Goal: Information Seeking & Learning: Learn about a topic

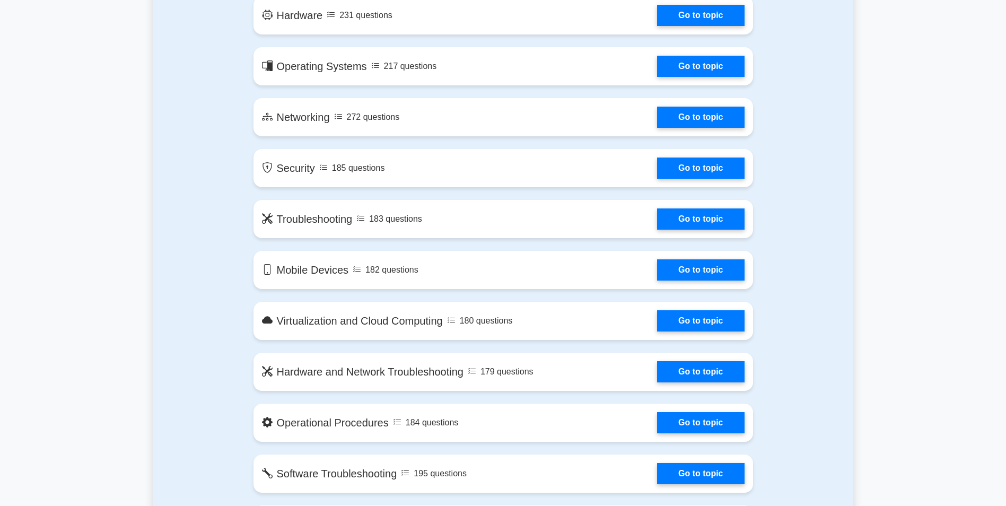
scroll to position [637, 0]
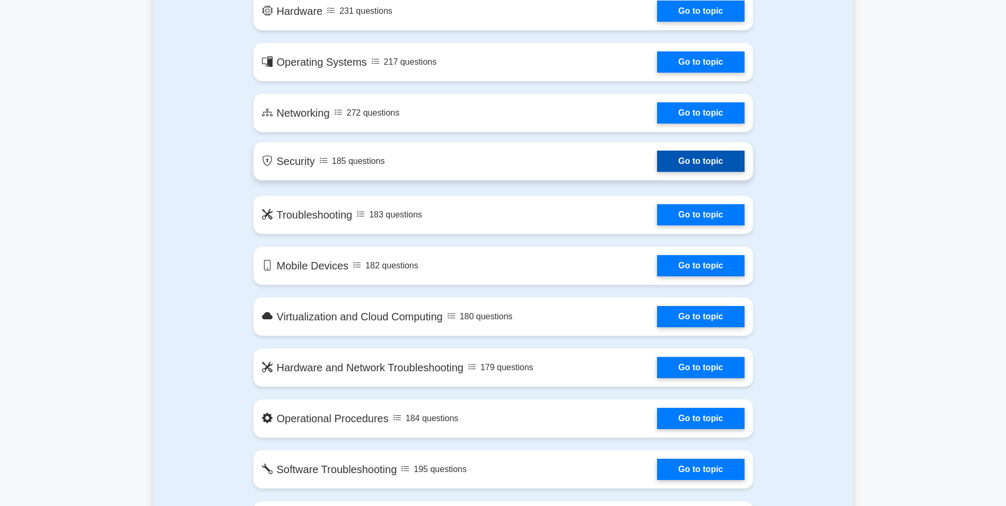
click at [715, 169] on link "Go to topic" at bounding box center [700, 161] width 87 height 21
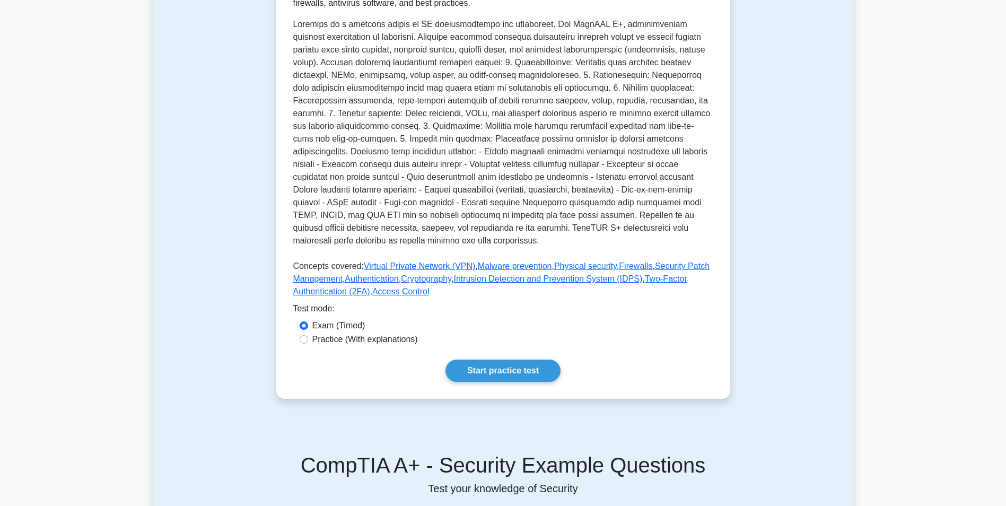
scroll to position [318, 0]
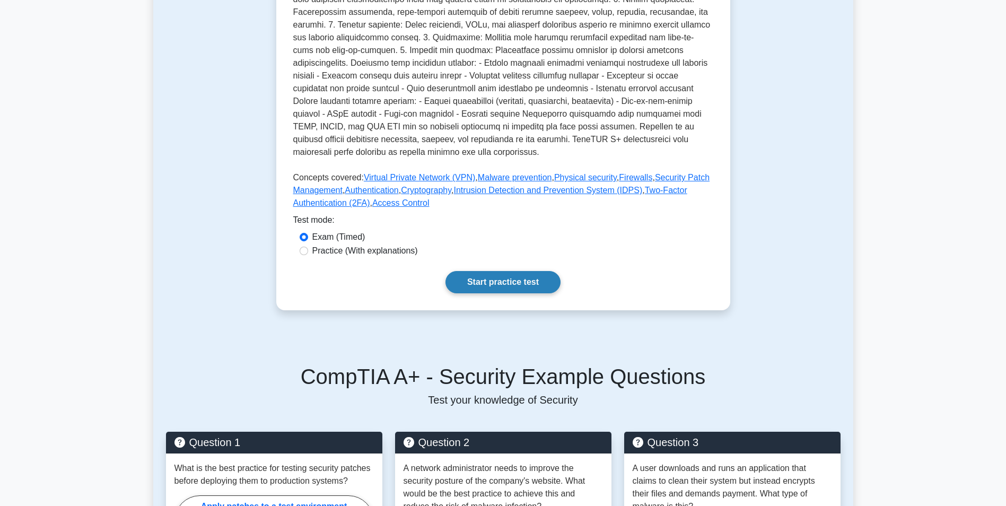
click at [551, 285] on link "Start practice test" at bounding box center [503, 282] width 115 height 22
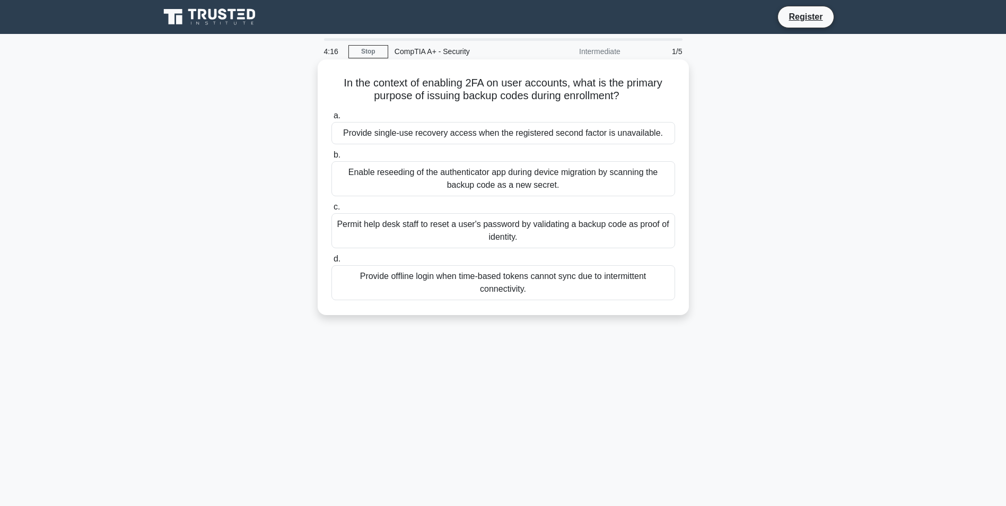
click at [468, 281] on div "Provide offline login when time-based tokens cannot sync due to intermittent co…" at bounding box center [504, 282] width 344 height 35
click at [332, 263] on input "d. Provide offline login when time-based tokens cannot sync due to intermittent…" at bounding box center [332, 259] width 0 height 7
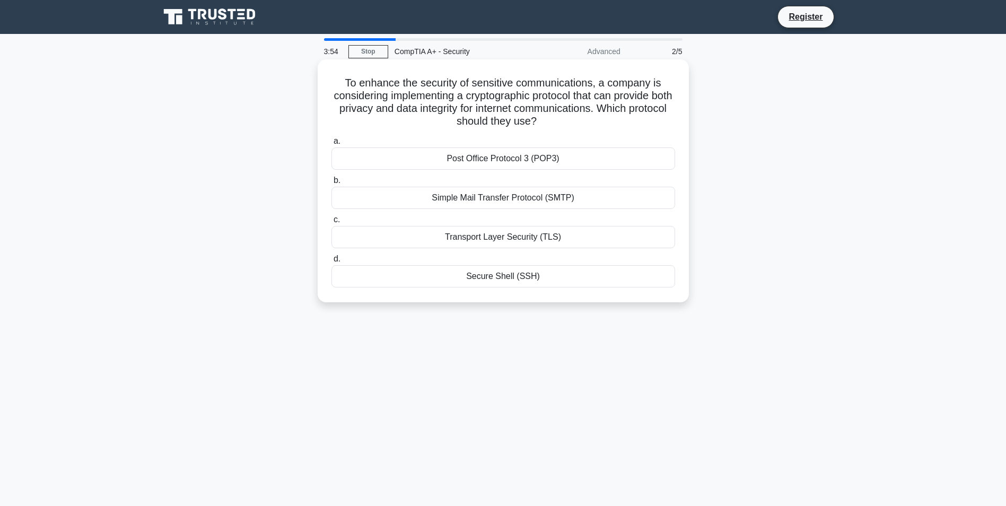
click at [510, 239] on div "Transport Layer Security (TLS)" at bounding box center [504, 237] width 344 height 22
click at [332, 223] on input "c. Transport Layer Security (TLS)" at bounding box center [332, 219] width 0 height 7
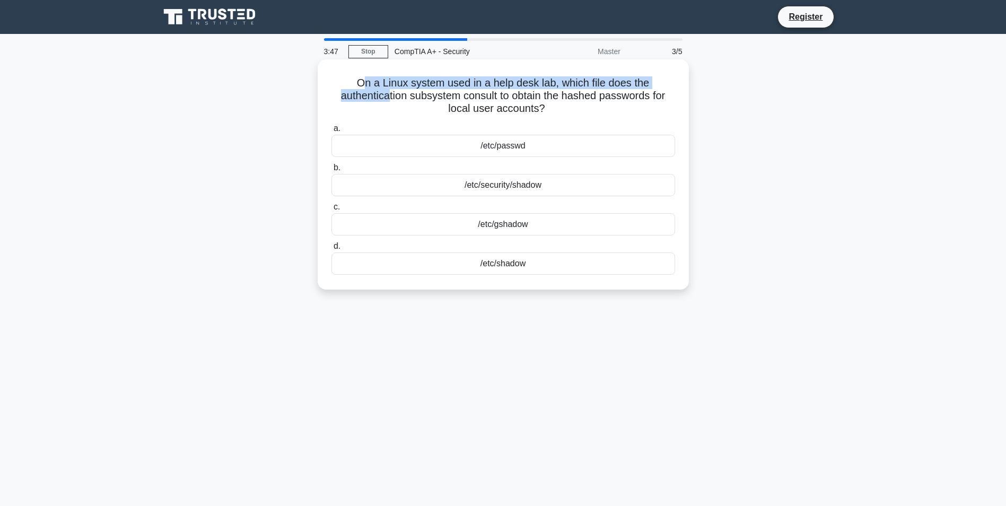
drag, startPoint x: 369, startPoint y: 85, endPoint x: 389, endPoint y: 94, distance: 21.6
click at [389, 94] on h5 "On a Linux system used in a help desk lab, which file does the authentication s…" at bounding box center [503, 95] width 346 height 39
drag, startPoint x: 389, startPoint y: 94, endPoint x: 457, endPoint y: 99, distance: 68.6
click at [457, 99] on h5 "On a Linux system used in a help desk lab, which file does the authentication s…" at bounding box center [503, 95] width 346 height 39
click at [520, 185] on div "/etc/security/shadow" at bounding box center [504, 185] width 344 height 22
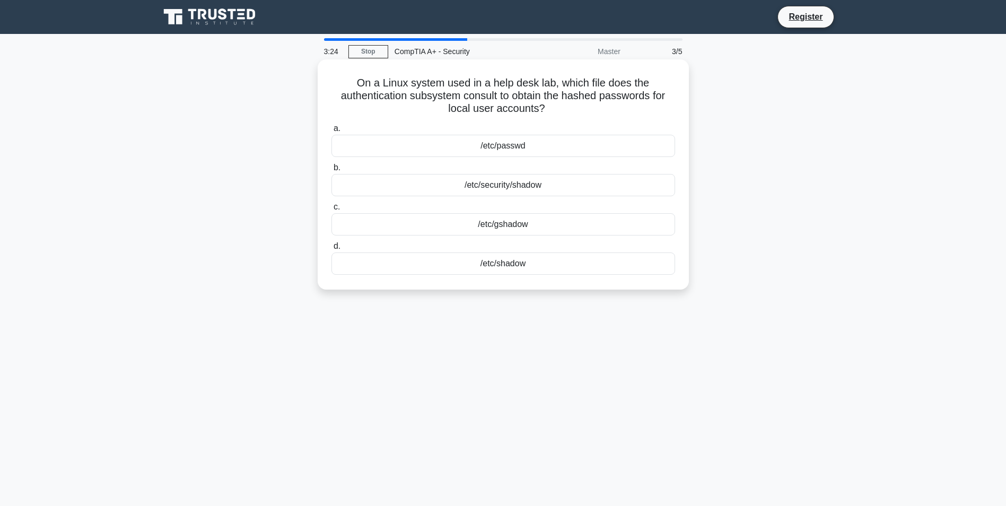
click at [332, 171] on input "b. /etc/security/shadow" at bounding box center [332, 167] width 0 height 7
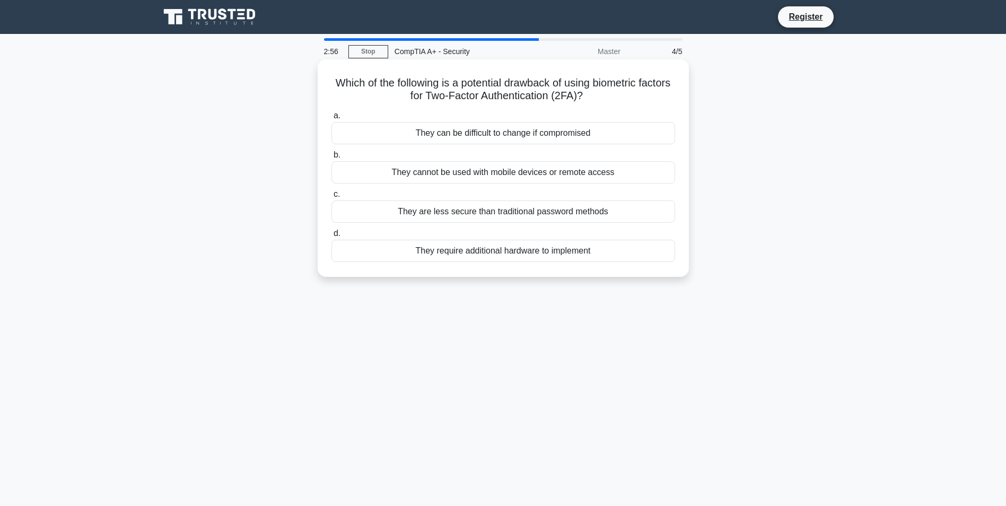
click at [446, 257] on div "They require additional hardware to implement" at bounding box center [504, 251] width 344 height 22
click at [332, 237] on input "d. They require additional hardware to implement" at bounding box center [332, 233] width 0 height 7
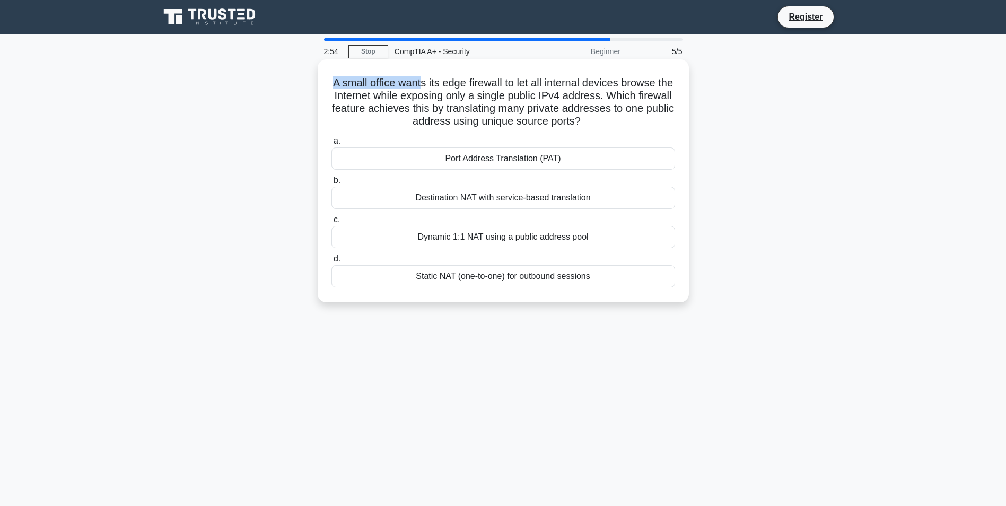
drag, startPoint x: 378, startPoint y: 81, endPoint x: 430, endPoint y: 83, distance: 52.0
click at [430, 83] on h5 "A small office wants its edge firewall to let all internal devices browse the I…" at bounding box center [503, 102] width 346 height 52
drag, startPoint x: 430, startPoint y: 83, endPoint x: 596, endPoint y: 83, distance: 165.5
click at [596, 83] on h5 "A small office wants its edge firewall to let all internal devices browse the I…" at bounding box center [503, 102] width 346 height 52
click at [534, 280] on div "Static NAT (one-to-one) for outbound sessions" at bounding box center [504, 276] width 344 height 22
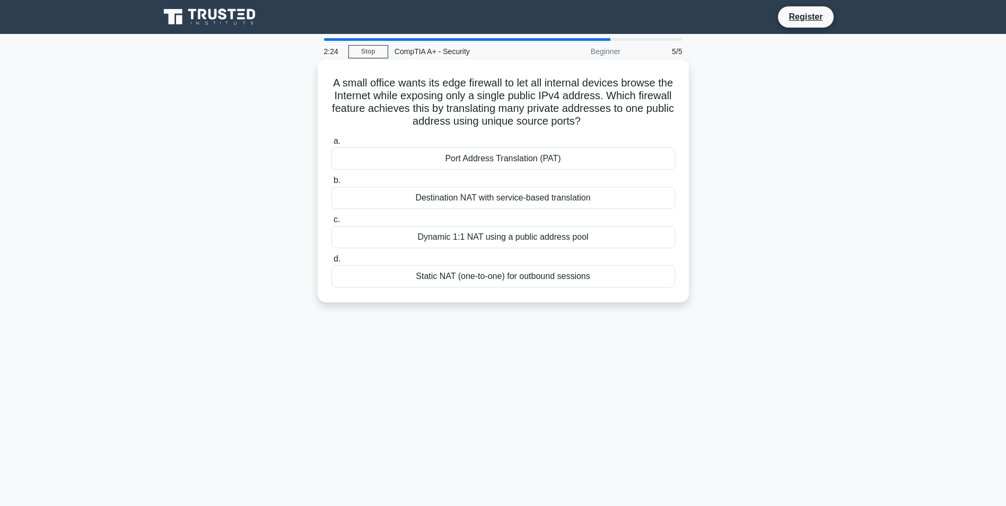
click at [332, 263] on input "d. Static NAT (one-to-one) for outbound sessions" at bounding box center [332, 259] width 0 height 7
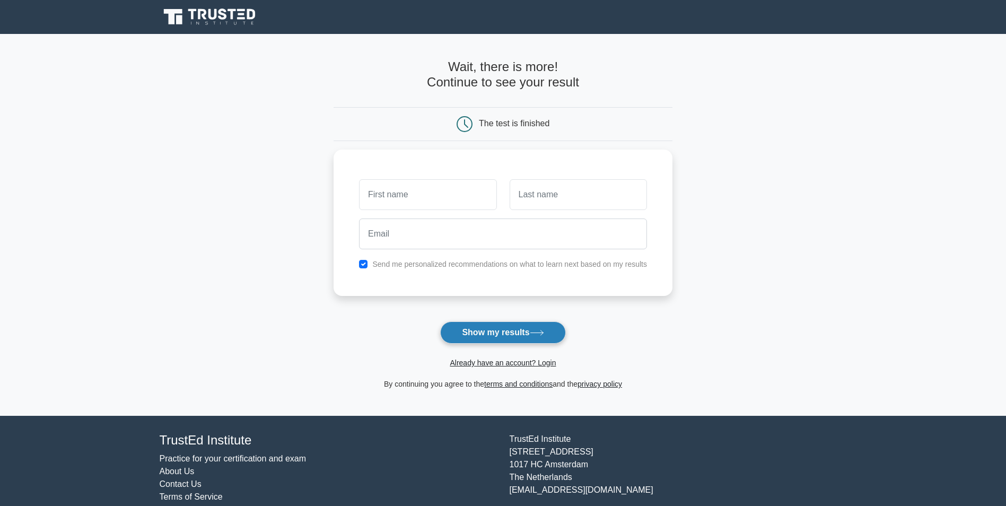
click at [548, 333] on button "Show my results" at bounding box center [502, 332] width 125 height 22
drag, startPoint x: 65, startPoint y: 224, endPoint x: 188, endPoint y: 179, distance: 130.8
click at [68, 224] on main "Wait, there is more! Continue to see your result The test is finished and the" at bounding box center [503, 225] width 1006 height 382
click at [427, 208] on div at bounding box center [428, 191] width 150 height 39
click at [420, 194] on input "text" at bounding box center [427, 192] width 137 height 31
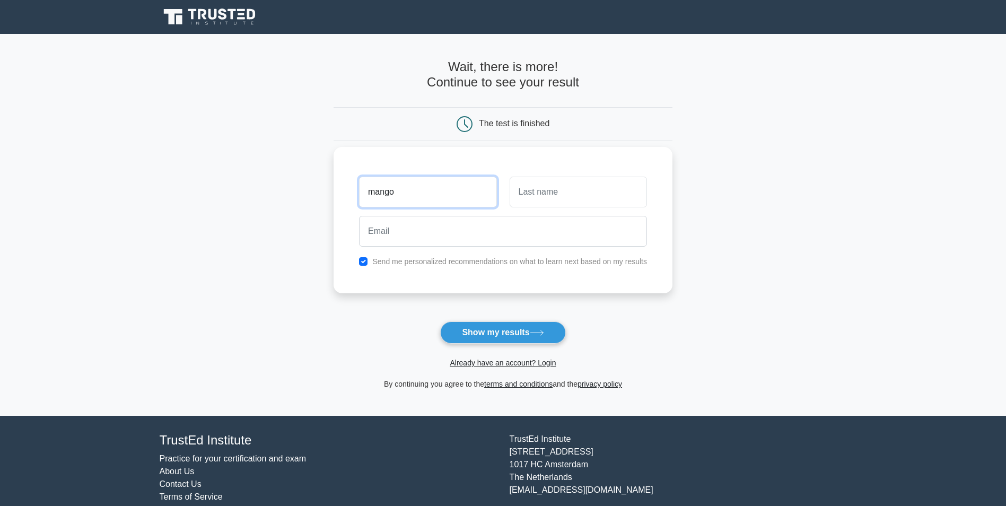
type input "mango"
type input "lasi"
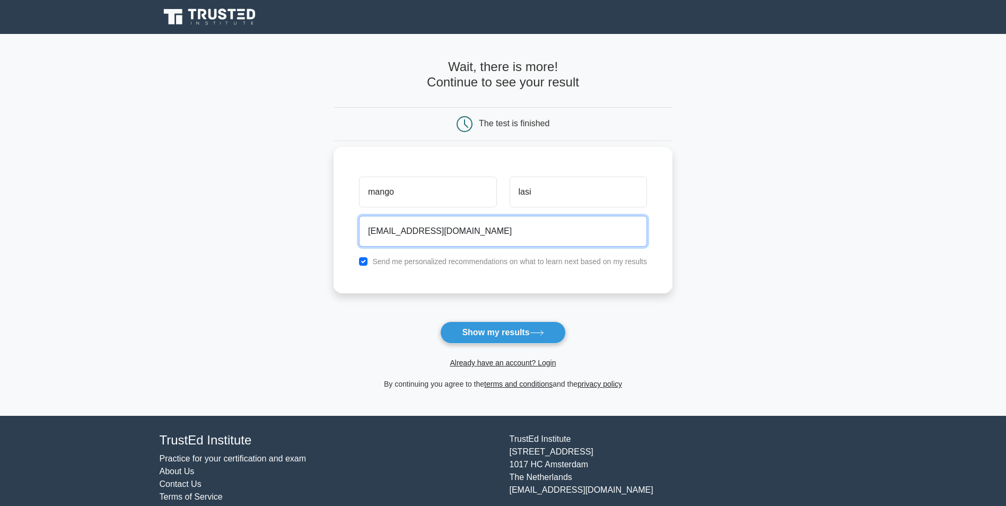
type input "aqil291@live.com"
click at [365, 262] on input "checkbox" at bounding box center [363, 261] width 8 height 8
checkbox input "false"
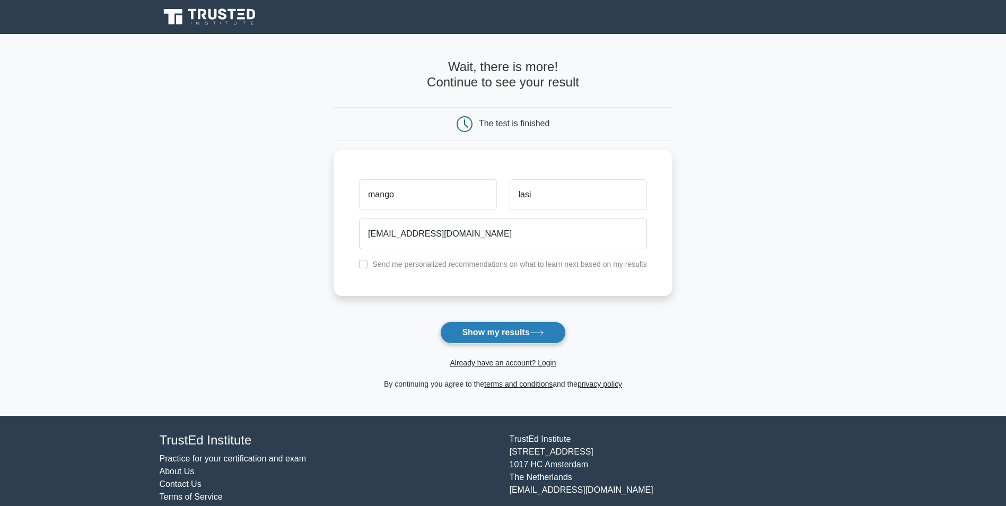
click at [537, 329] on button "Show my results" at bounding box center [502, 332] width 125 height 22
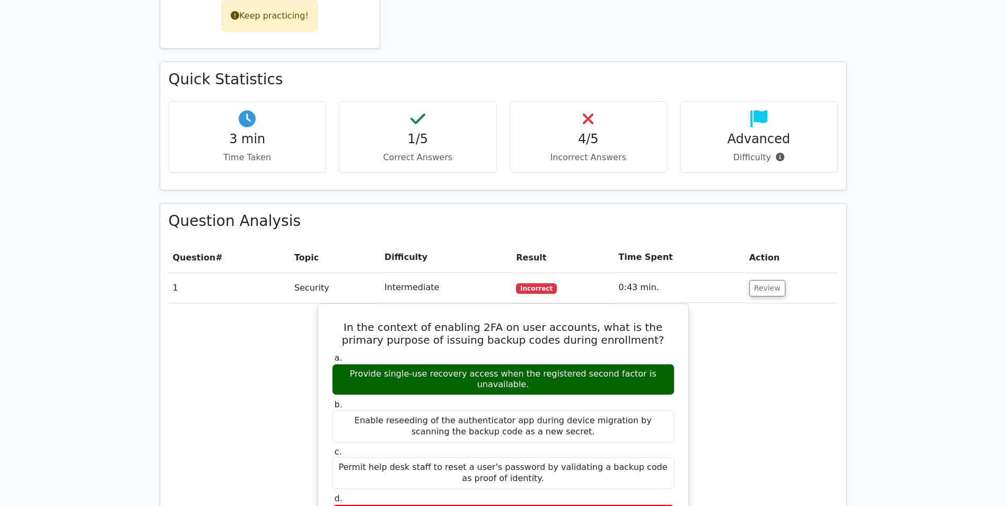
scroll to position [584, 0]
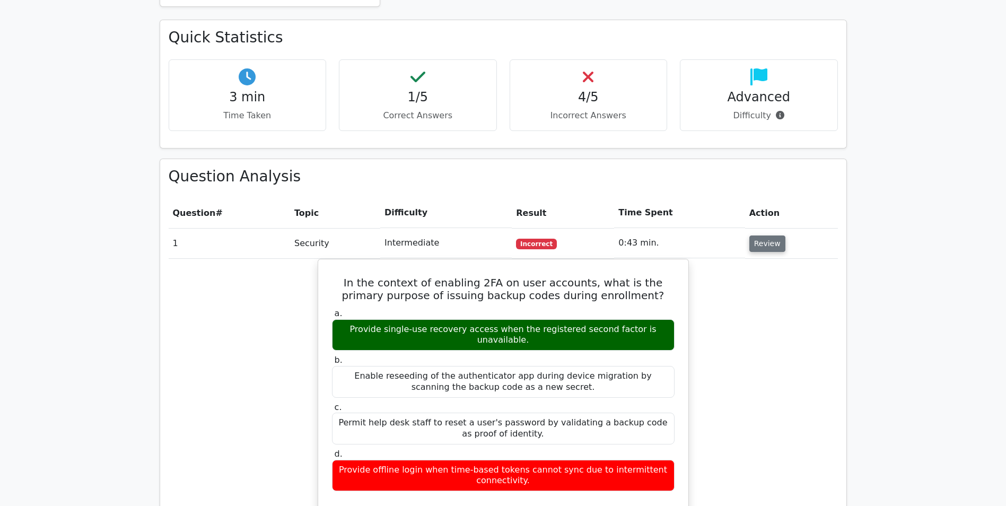
click at [760, 236] on button "Review" at bounding box center [768, 244] width 36 height 16
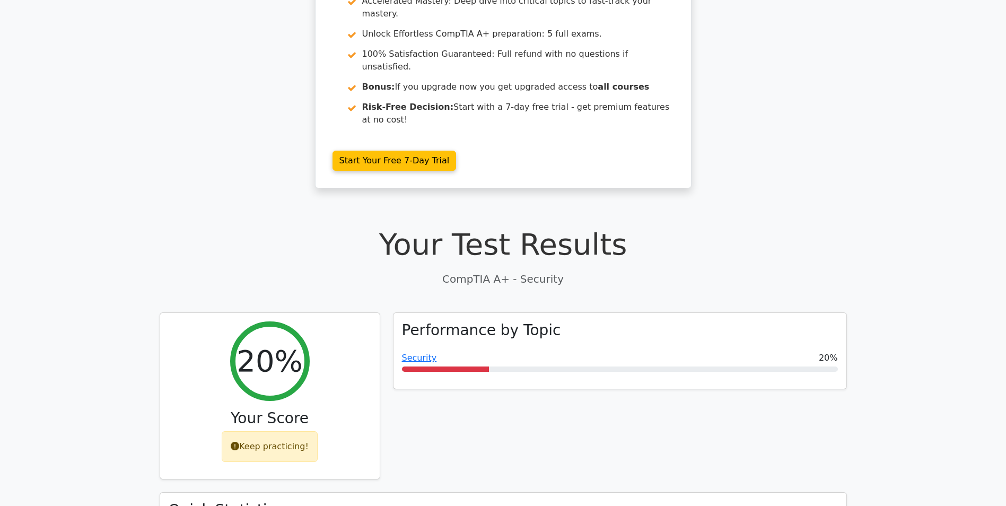
scroll to position [0, 0]
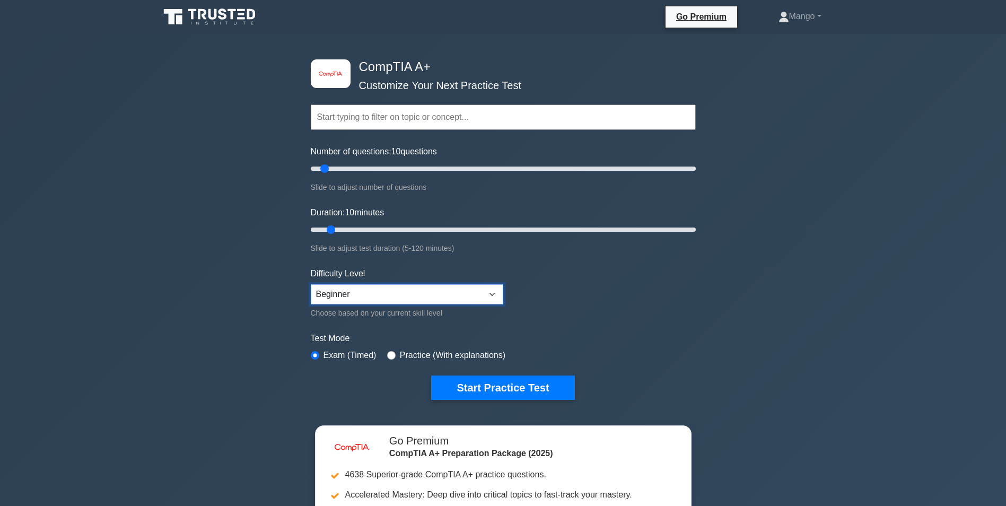
click at [360, 290] on select "Beginner Intermediate Expert" at bounding box center [407, 294] width 193 height 20
select select "intermediate"
click at [311, 284] on select "Beginner Intermediate Expert" at bounding box center [407, 294] width 193 height 20
click at [523, 386] on button "Start Practice Test" at bounding box center [502, 388] width 143 height 24
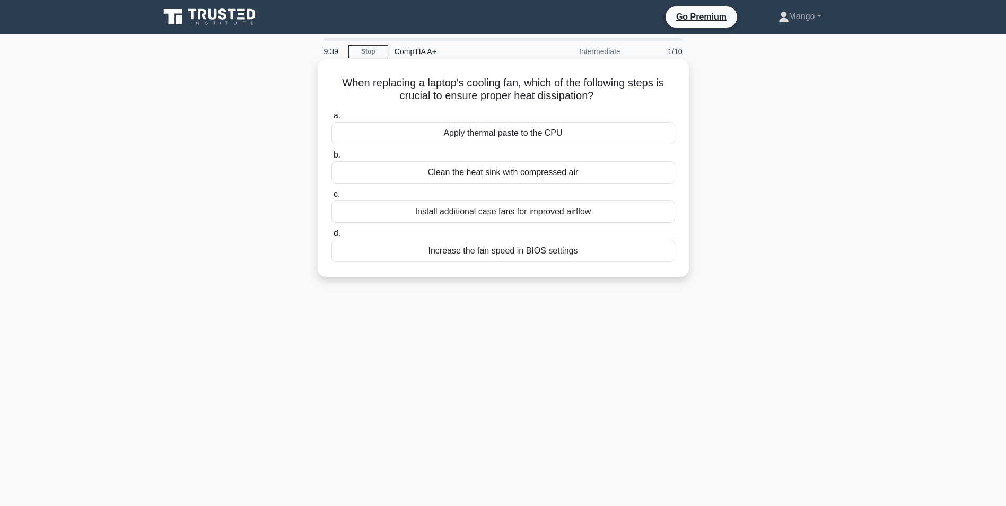
click at [466, 134] on div "Apply thermal paste to the CPU" at bounding box center [504, 133] width 344 height 22
click at [332, 119] on input "a. Apply thermal paste to the CPU" at bounding box center [332, 115] width 0 height 7
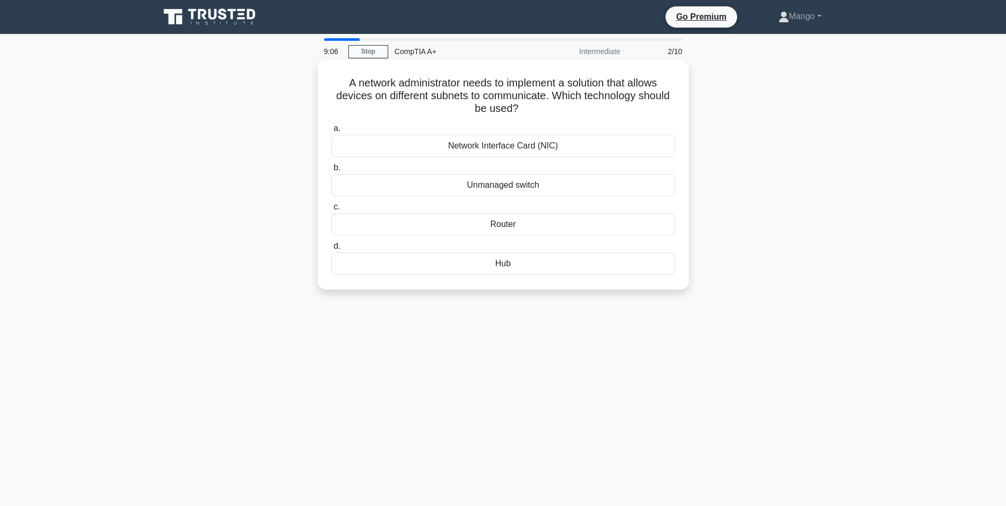
click at [526, 263] on div "Hub" at bounding box center [504, 264] width 344 height 22
click at [332, 250] on input "d. Hub" at bounding box center [332, 246] width 0 height 7
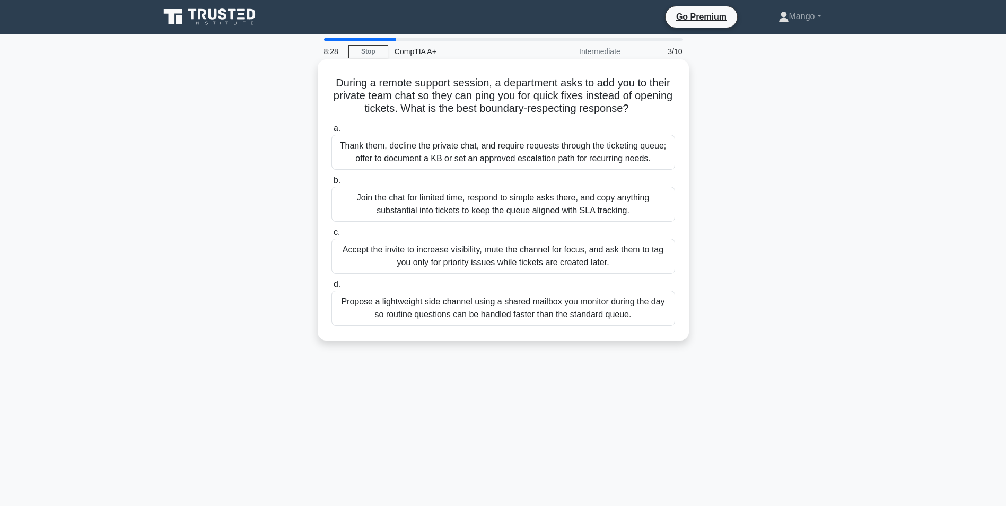
click at [410, 161] on div "Thank them, decline the private chat, and require requests through the ticketin…" at bounding box center [504, 152] width 344 height 35
click at [332, 132] on input "a. Thank them, decline the private chat, and require requests through the ticke…" at bounding box center [332, 128] width 0 height 7
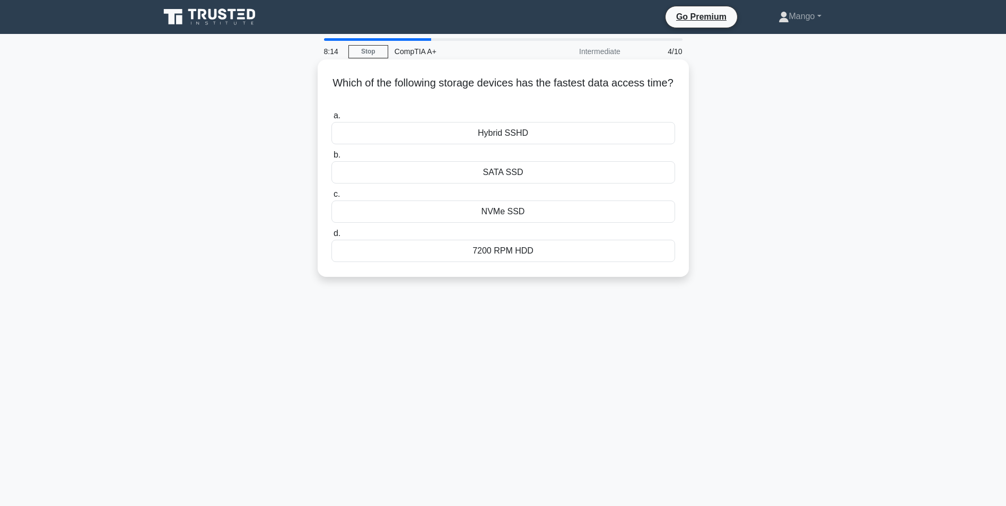
click at [504, 210] on div "NVMe SSD" at bounding box center [504, 212] width 344 height 22
click at [332, 198] on input "c. NVMe SSD" at bounding box center [332, 194] width 0 height 7
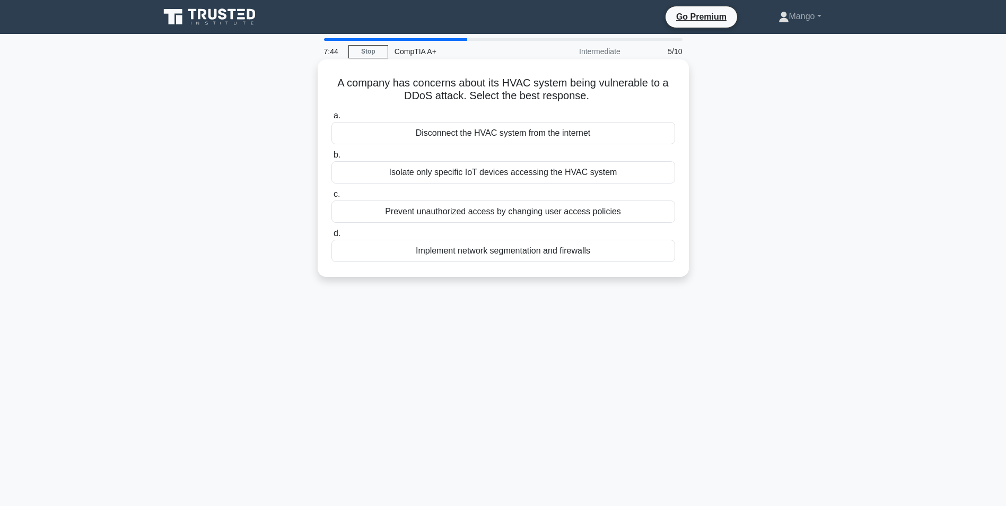
click at [532, 251] on div "Implement network segmentation and firewalls" at bounding box center [504, 251] width 344 height 22
click at [332, 237] on input "d. Implement network segmentation and firewalls" at bounding box center [332, 233] width 0 height 7
click at [463, 215] on div "To ensure driver reliability and system stability" at bounding box center [504, 212] width 344 height 22
click at [332, 198] on input "c. To ensure driver reliability and system stability" at bounding box center [332, 194] width 0 height 7
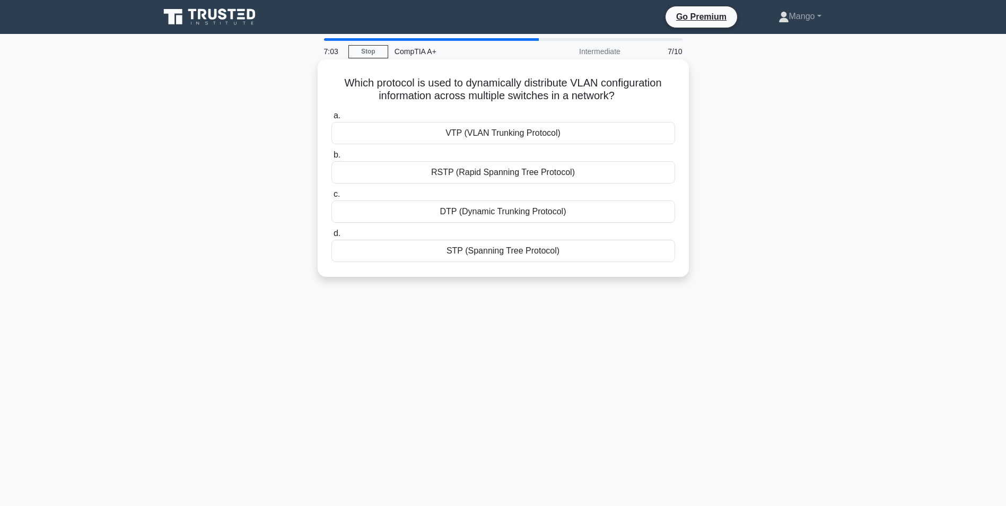
click at [471, 140] on div "VTP (VLAN Trunking Protocol)" at bounding box center [504, 133] width 344 height 22
click at [332, 119] on input "a. VTP (VLAN Trunking Protocol)" at bounding box center [332, 115] width 0 height 7
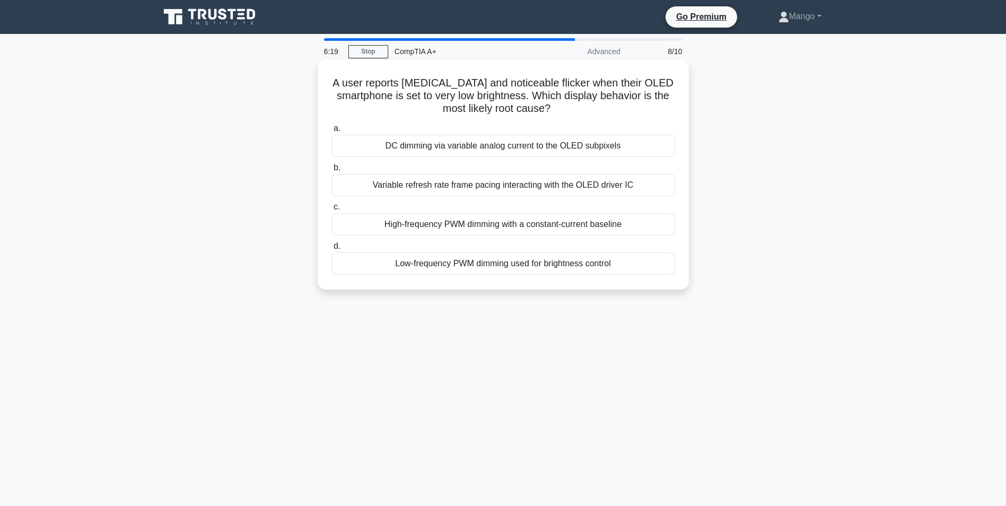
click at [422, 230] on div "High-frequency PWM dimming with a constant-current baseline" at bounding box center [504, 224] width 344 height 22
click at [332, 211] on input "c. High-frequency PWM dimming with a constant-current baseline" at bounding box center [332, 207] width 0 height 7
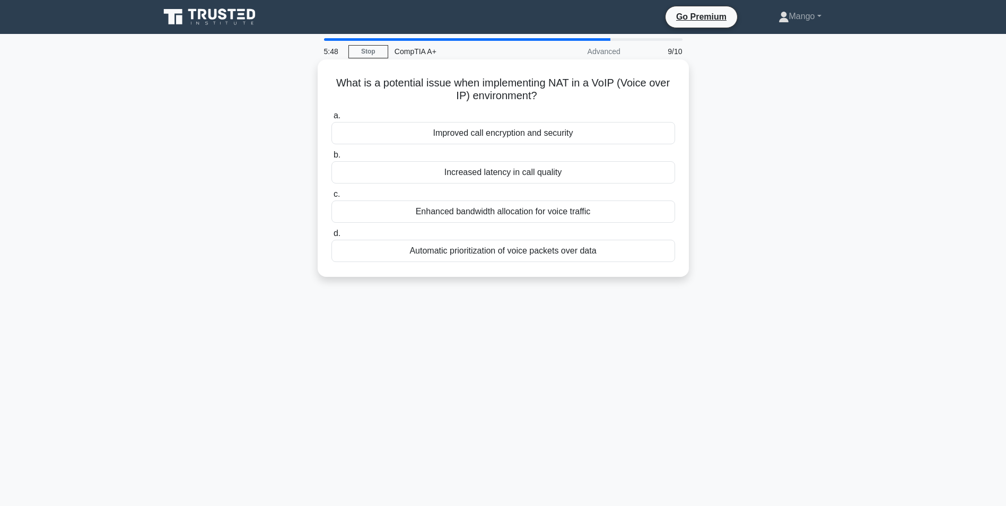
click at [468, 178] on div "Increased latency in call quality" at bounding box center [504, 172] width 344 height 22
click at [332, 159] on input "b. Increased latency in call quality" at bounding box center [332, 155] width 0 height 7
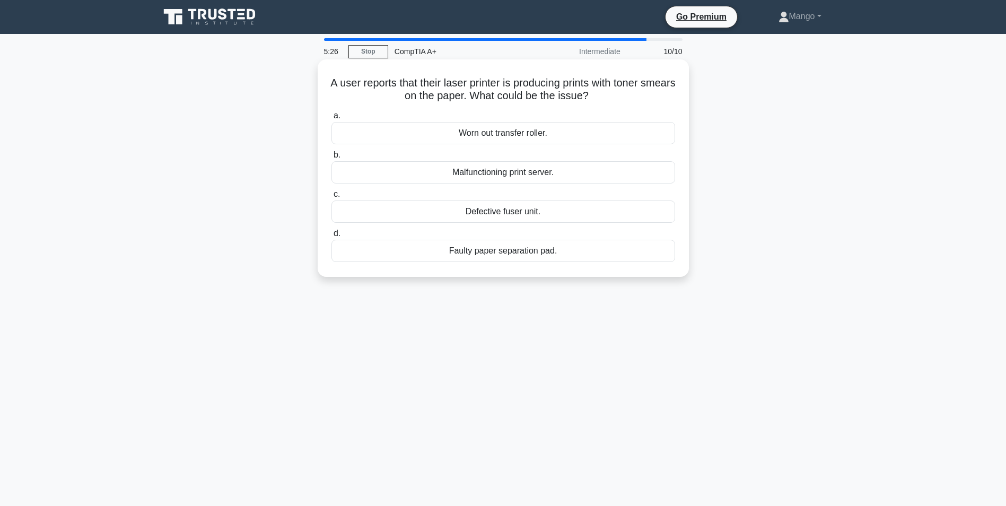
click at [510, 134] on div "Worn out transfer roller." at bounding box center [504, 133] width 344 height 22
click at [332, 119] on input "a. Worn out transfer roller." at bounding box center [332, 115] width 0 height 7
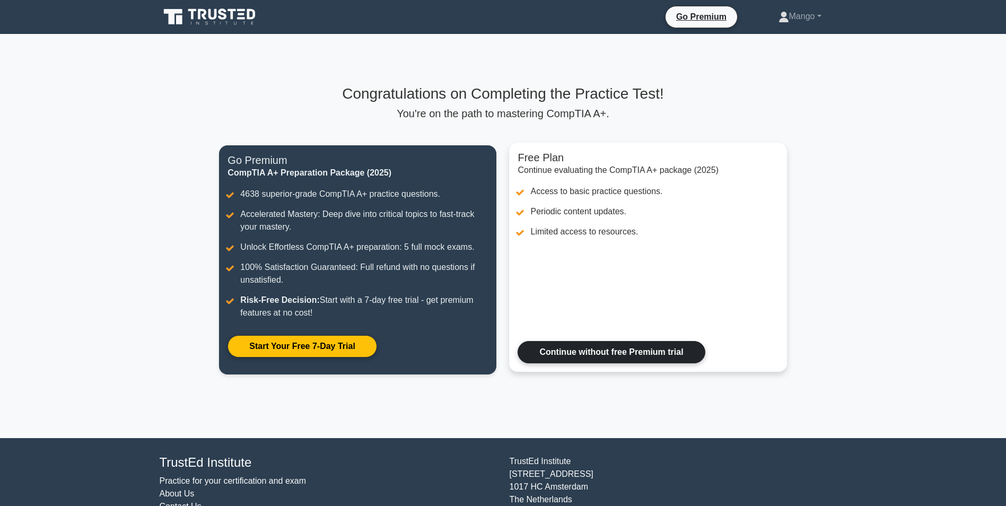
click at [586, 363] on link "Continue without free Premium trial" at bounding box center [611, 352] width 187 height 22
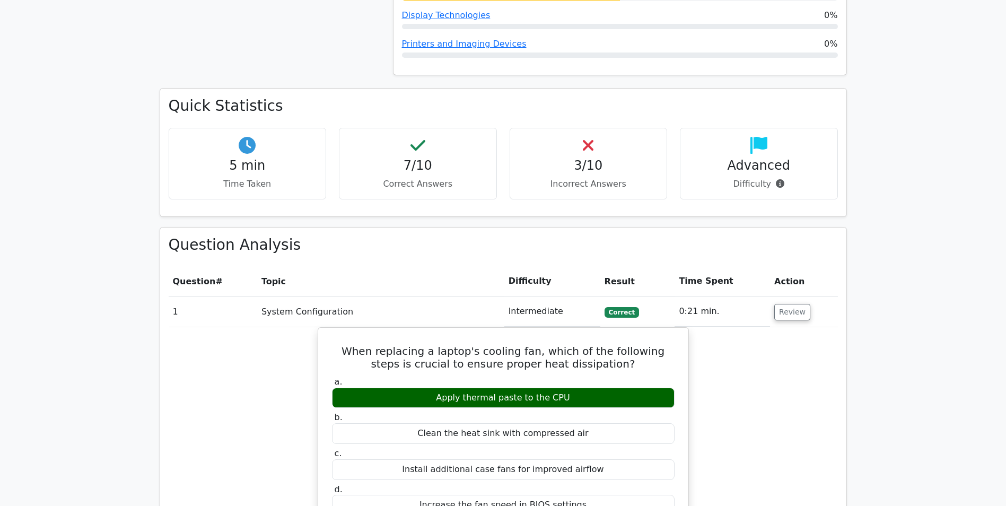
scroll to position [637, 0]
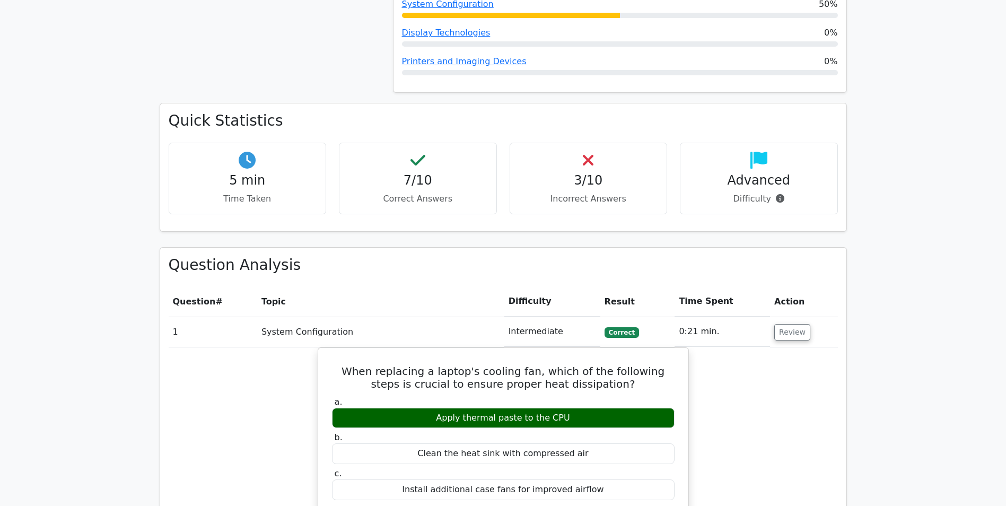
click at [568, 173] on h4 "3/10" at bounding box center [589, 180] width 140 height 15
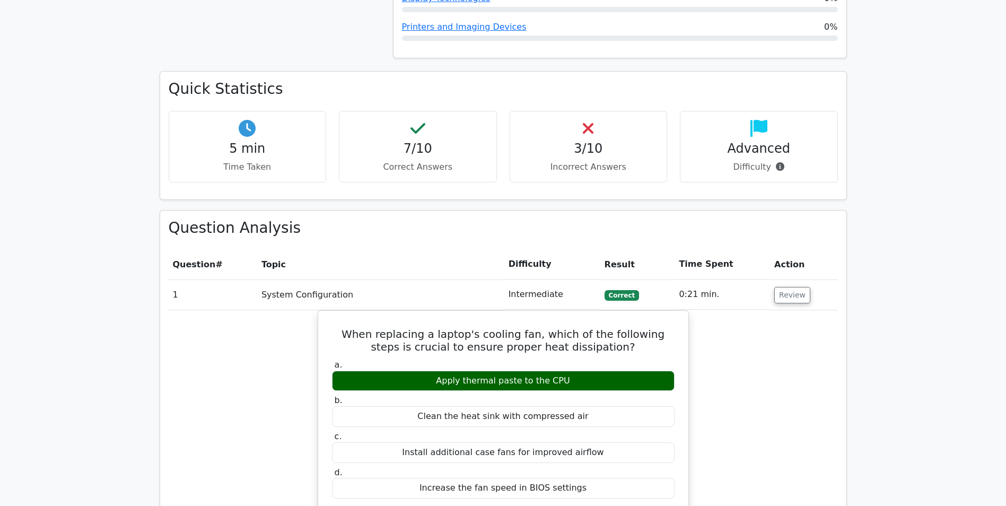
scroll to position [690, 0]
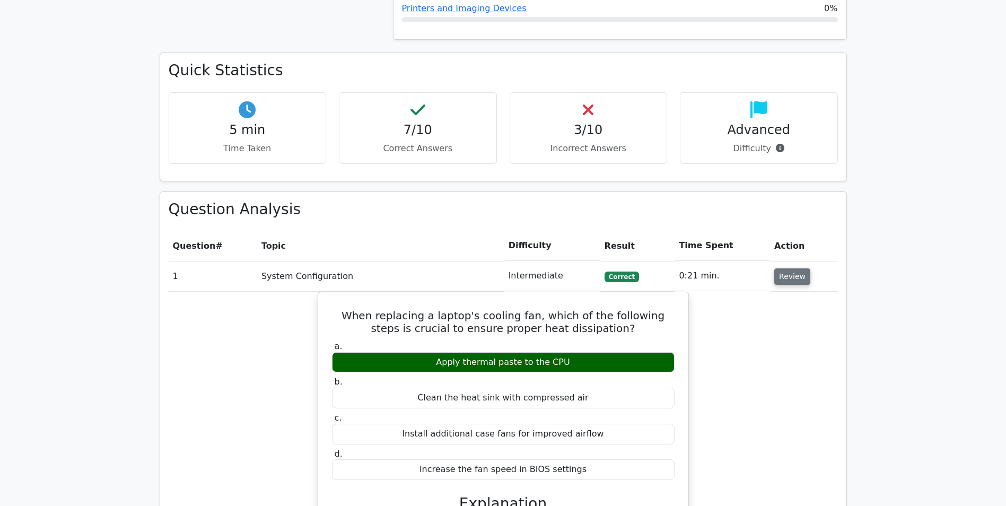
click at [778, 268] on button "Review" at bounding box center [792, 276] width 36 height 16
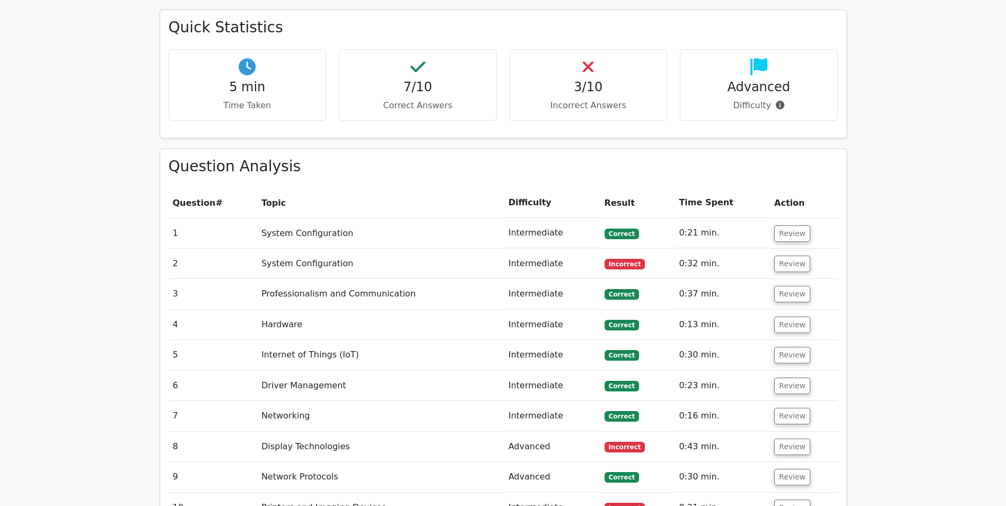
scroll to position [796, 0]
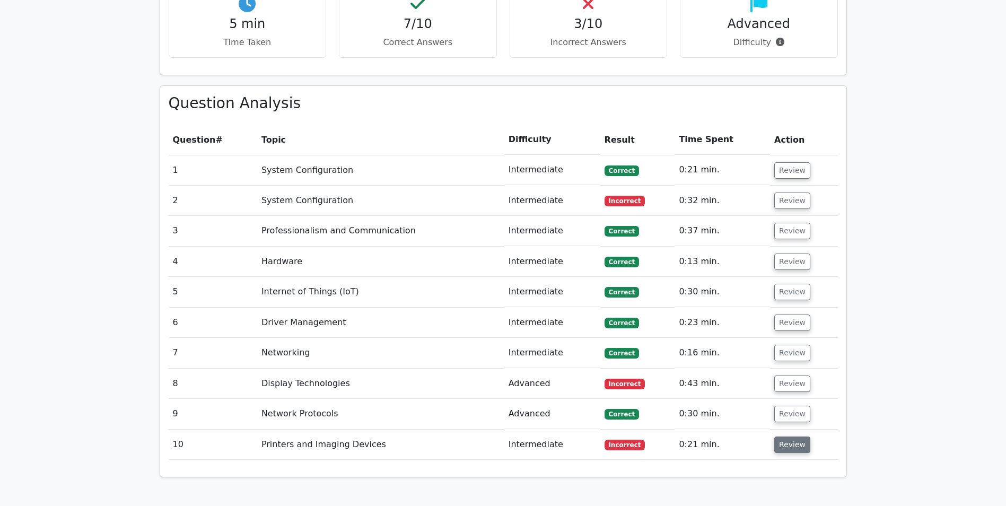
click at [781, 437] on button "Review" at bounding box center [792, 445] width 36 height 16
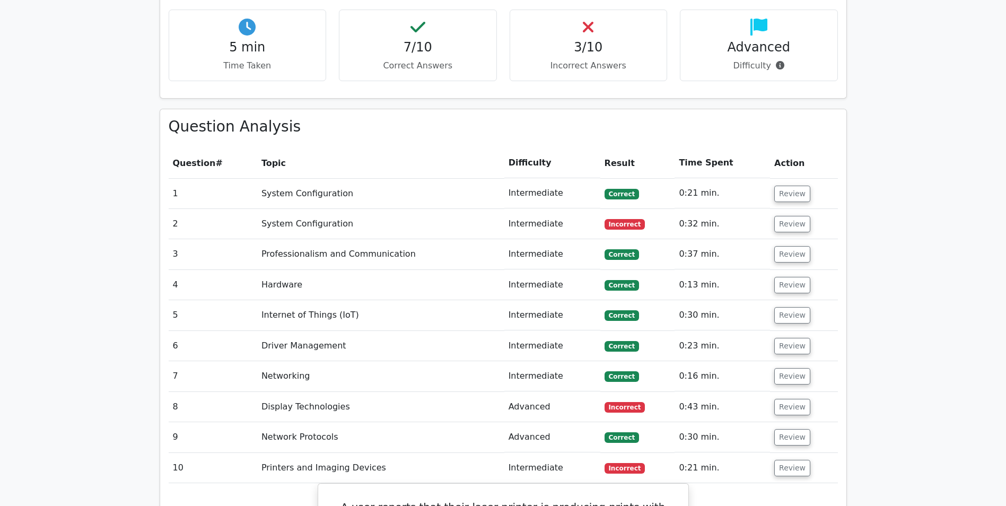
scroll to position [743, 0]
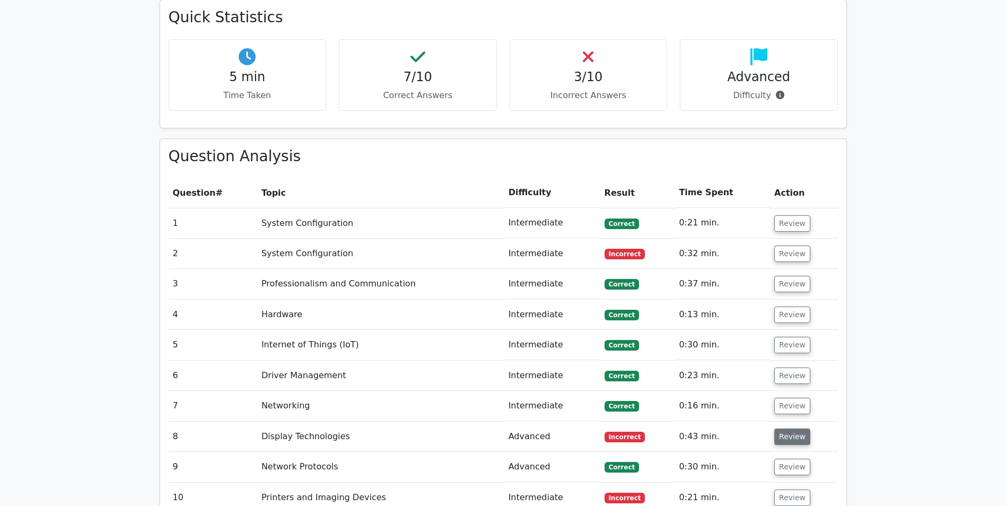
click at [790, 429] on button "Review" at bounding box center [792, 437] width 36 height 16
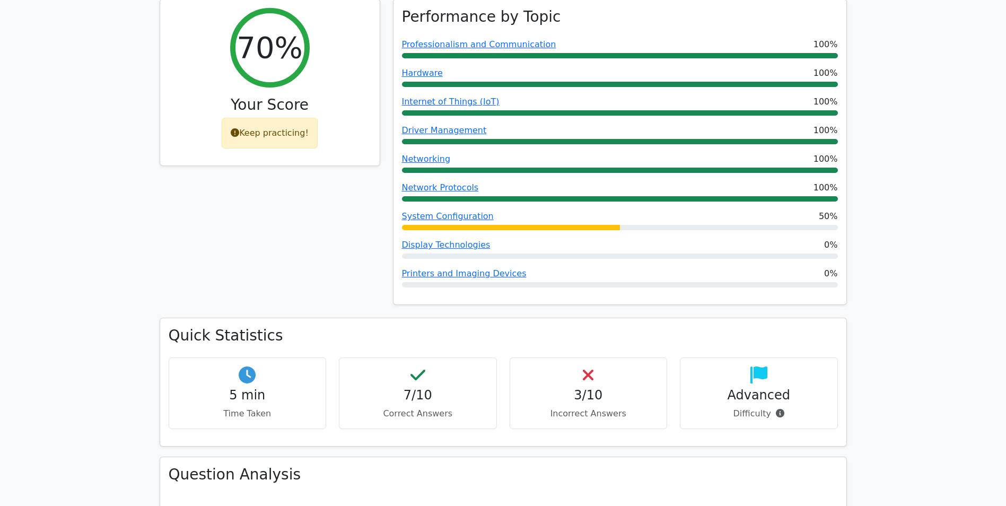
scroll to position [637, 0]
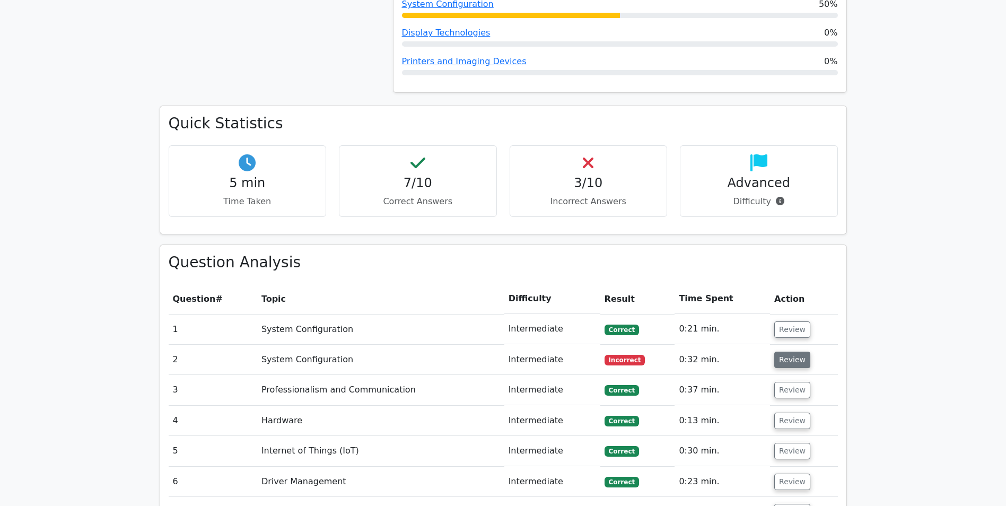
click at [780, 352] on button "Review" at bounding box center [792, 360] width 36 height 16
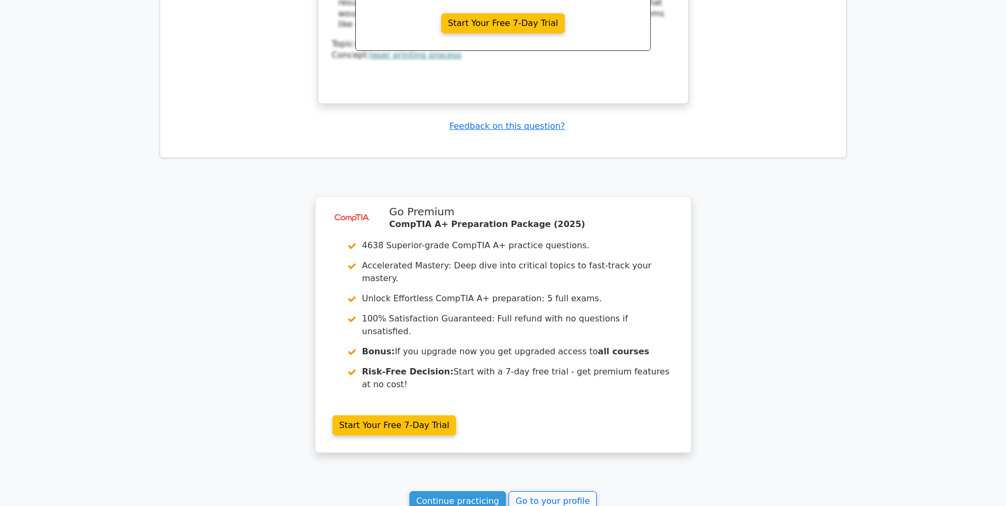
scroll to position [2720, 0]
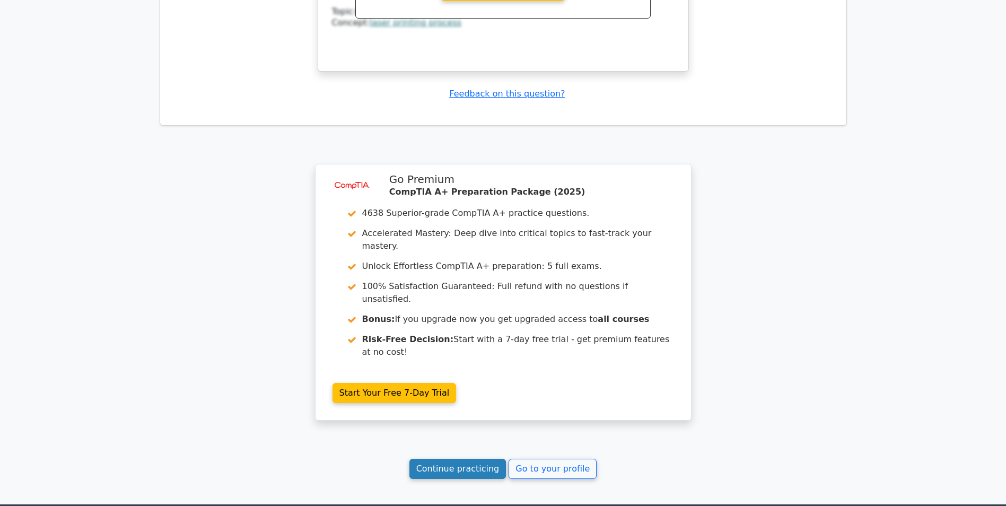
click at [451, 459] on link "Continue practicing" at bounding box center [458, 469] width 97 height 20
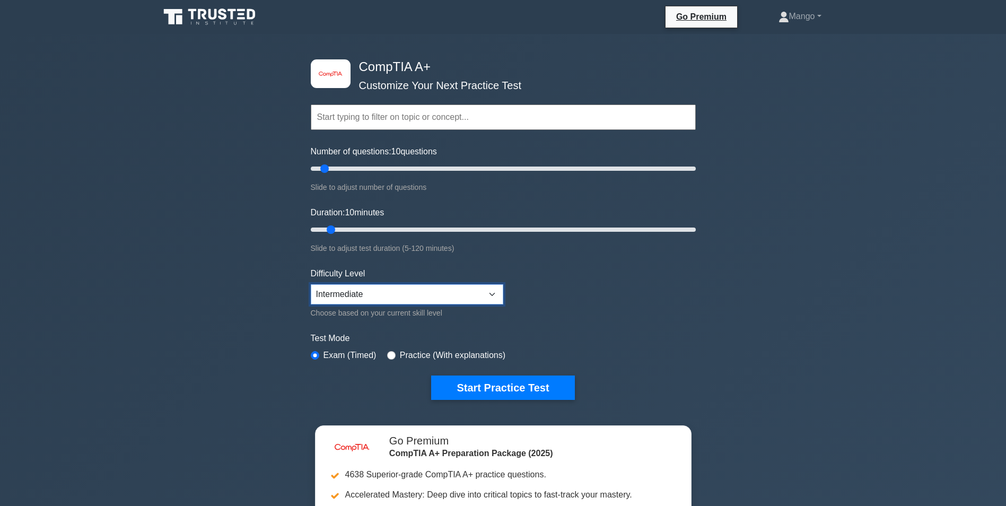
click at [361, 291] on select "Beginner Intermediate Expert" at bounding box center [407, 294] width 193 height 20
click at [667, 311] on form "Topics Hardware Operating Systems Networking Security Troubleshooting Mobile De…" at bounding box center [503, 236] width 385 height 328
click at [517, 386] on button "Start Practice Test" at bounding box center [502, 388] width 143 height 24
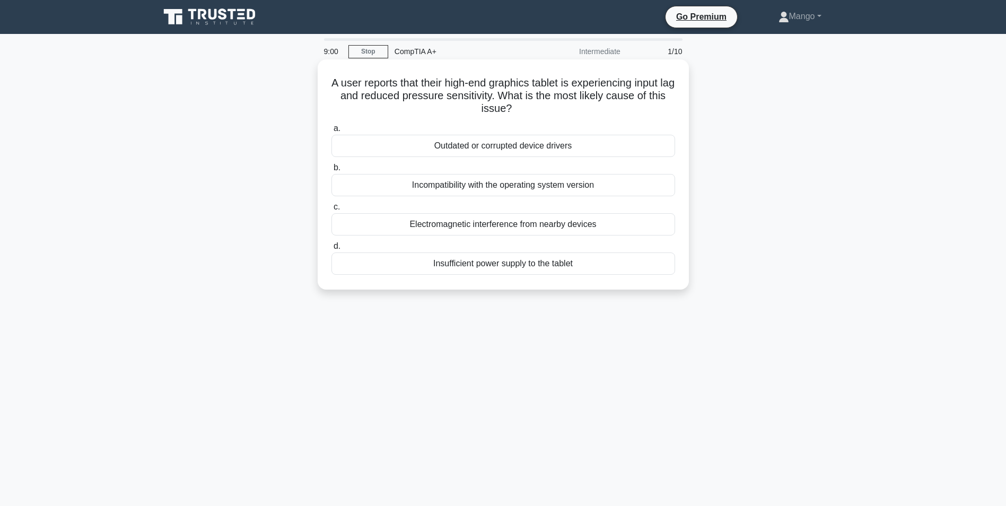
click at [468, 229] on div "Electromagnetic interference from nearby devices" at bounding box center [504, 224] width 344 height 22
drag, startPoint x: 468, startPoint y: 229, endPoint x: 463, endPoint y: 229, distance: 5.9
click at [463, 229] on div "Electromagnetic interference from nearby devices" at bounding box center [504, 224] width 344 height 22
click at [332, 211] on input "c. Electromagnetic interference from nearby devices" at bounding box center [332, 207] width 0 height 7
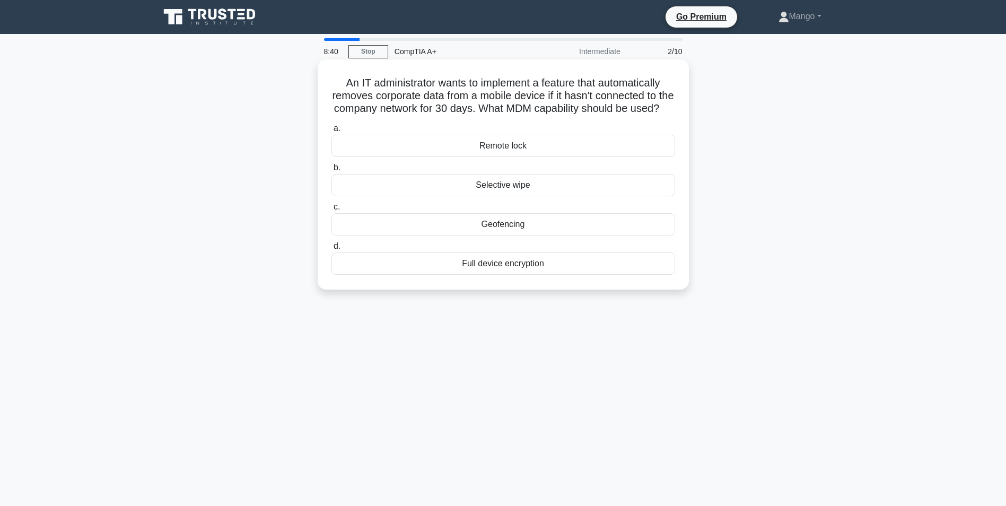
click at [517, 196] on div "Selective wipe" at bounding box center [504, 185] width 344 height 22
click at [332, 171] on input "b. Selective wipe" at bounding box center [332, 167] width 0 height 7
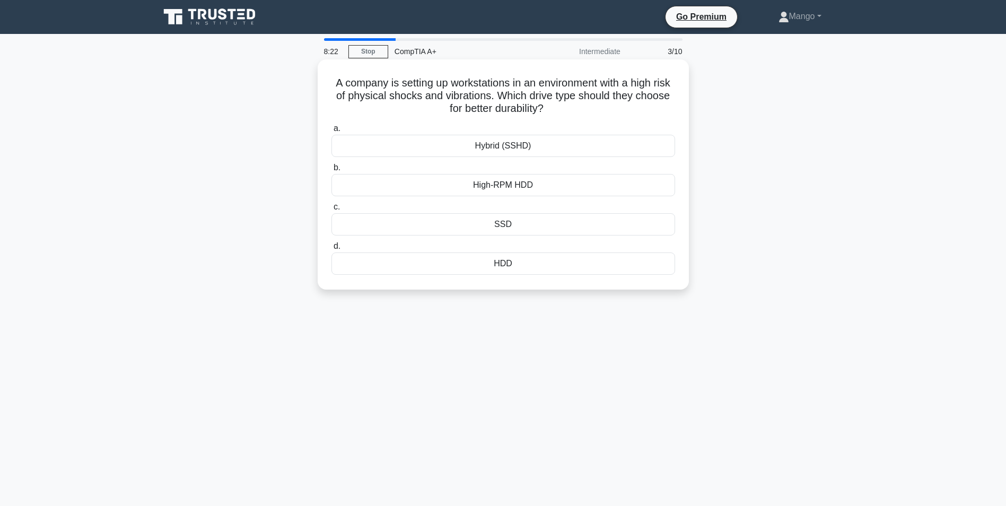
click at [493, 225] on div "SSD" at bounding box center [504, 224] width 344 height 22
click at [332, 211] on input "c. SSD" at bounding box center [332, 207] width 0 height 7
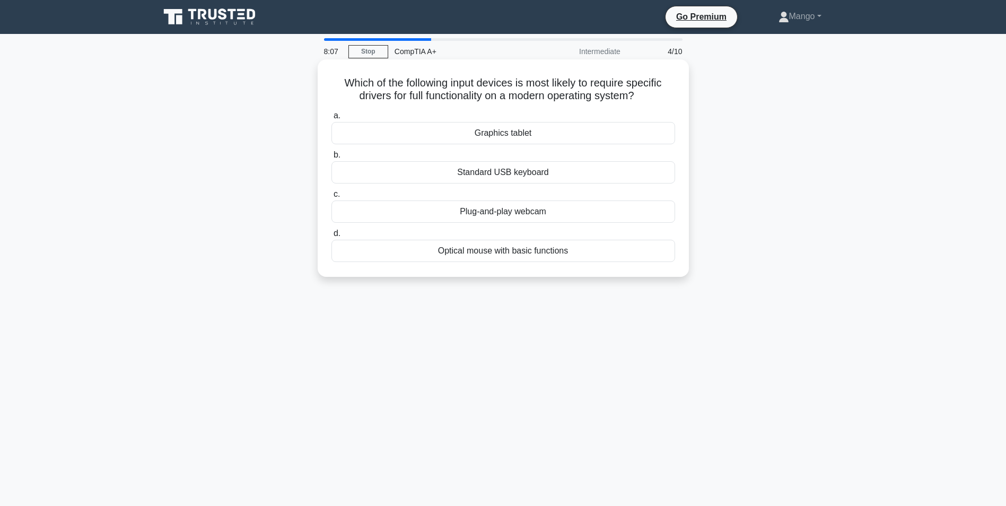
click at [532, 136] on div "Graphics tablet" at bounding box center [504, 133] width 344 height 22
click at [332, 119] on input "a. Graphics tablet" at bounding box center [332, 115] width 0 height 7
click at [557, 178] on div "Network protocols" at bounding box center [504, 172] width 344 height 22
click at [332, 159] on input "b. Network protocols" at bounding box center [332, 155] width 0 height 7
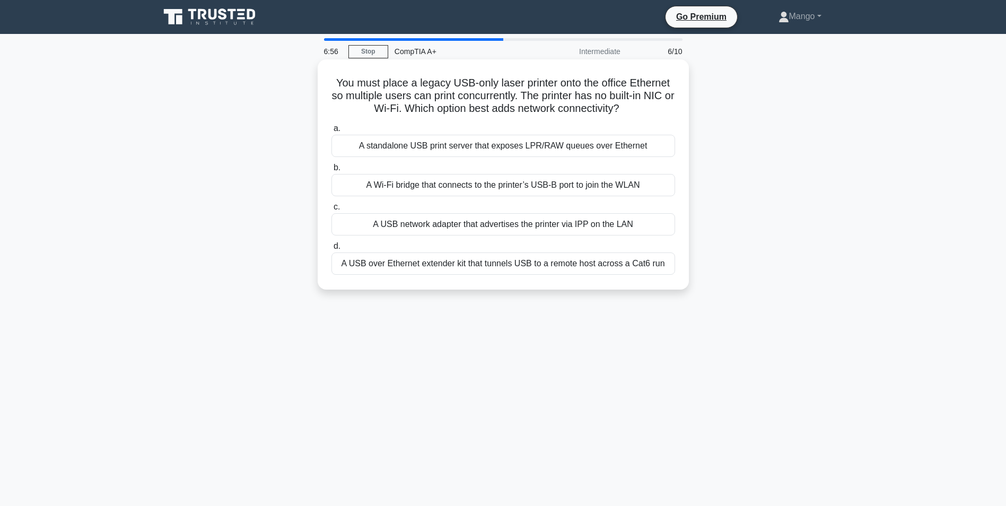
click at [447, 268] on div "A USB over Ethernet extender kit that tunnels USB to a remote host across a Cat…" at bounding box center [504, 264] width 344 height 22
click at [332, 250] on input "d. A USB over Ethernet extender kit that tunnels USB to a remote host across a …" at bounding box center [332, 246] width 0 height 7
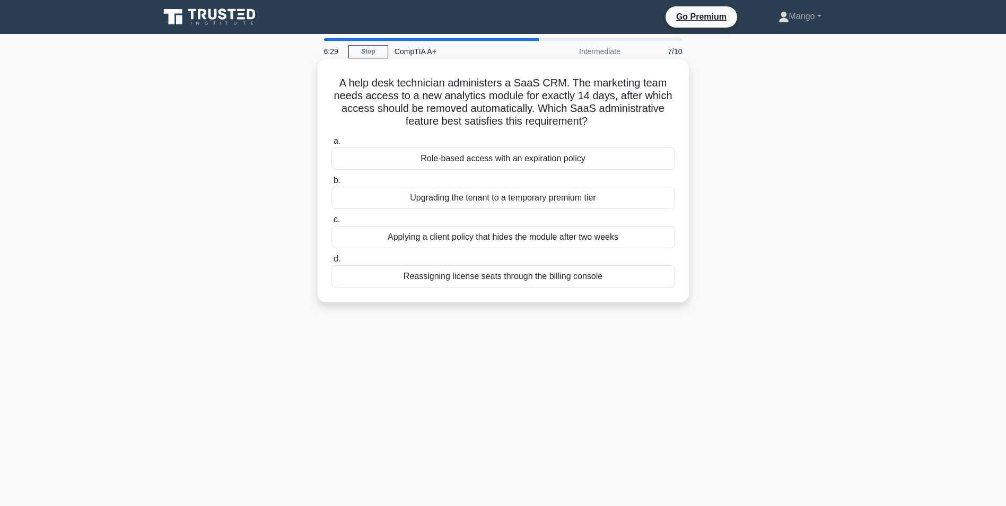
click at [470, 161] on div "Role-based access with an expiration policy" at bounding box center [504, 158] width 344 height 22
click at [332, 145] on input "a. Role-based access with an expiration policy" at bounding box center [332, 141] width 0 height 7
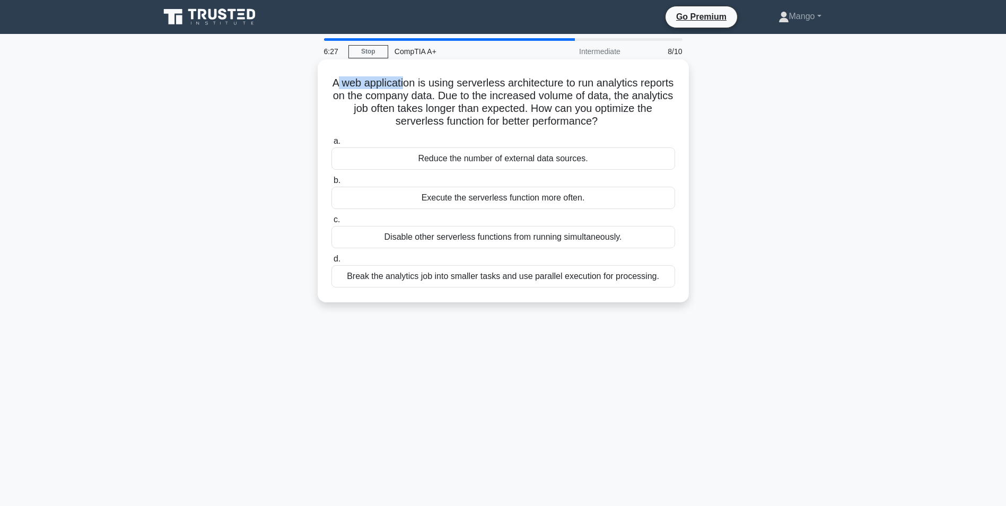
drag, startPoint x: 383, startPoint y: 80, endPoint x: 425, endPoint y: 74, distance: 42.8
click at [425, 74] on div "A web application is using serverless architecture to run analytics reports on …" at bounding box center [503, 181] width 363 height 234
drag, startPoint x: 425, startPoint y: 74, endPoint x: 518, endPoint y: 86, distance: 93.0
click at [518, 86] on h5 "A web application is using serverless architecture to run analytics reports on …" at bounding box center [503, 102] width 346 height 52
drag, startPoint x: 518, startPoint y: 86, endPoint x: 406, endPoint y: 77, distance: 111.8
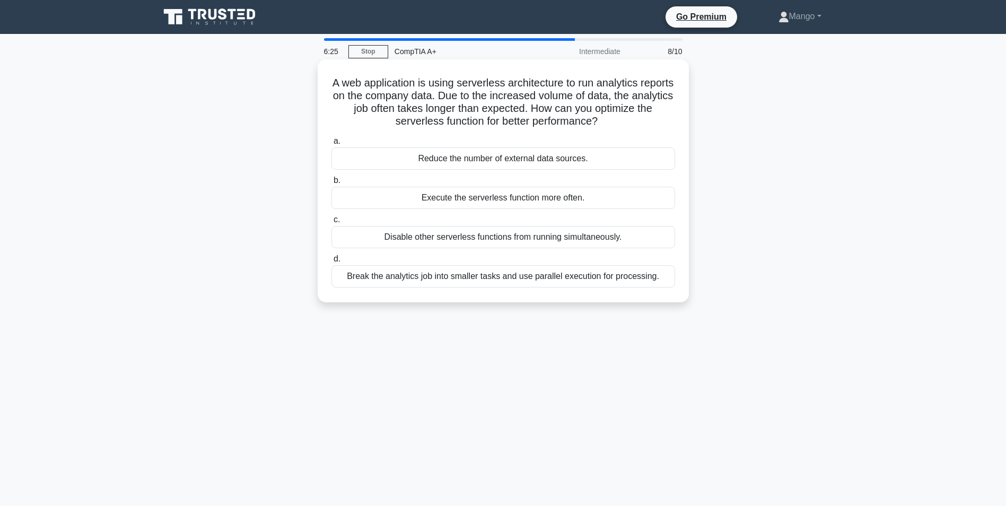
click at [406, 77] on div "A web application is using serverless architecture to run analytics reports on …" at bounding box center [503, 181] width 363 height 234
click at [614, 278] on div "Break the analytics job into smaller tasks and use parallel execution for proce…" at bounding box center [504, 276] width 344 height 22
click at [332, 263] on input "d. Break the analytics job into smaller tasks and use parallel execution for pr…" at bounding box center [332, 259] width 0 height 7
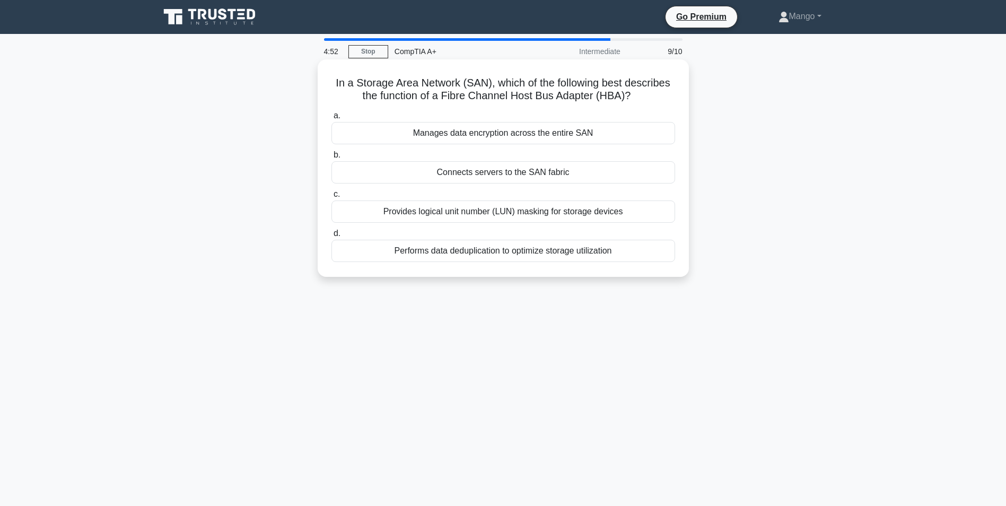
click at [477, 259] on div "Performs data deduplication to optimize storage utilization" at bounding box center [504, 251] width 344 height 22
click at [332, 237] on input "d. Performs data deduplication to optimize storage utilization" at bounding box center [332, 233] width 0 height 7
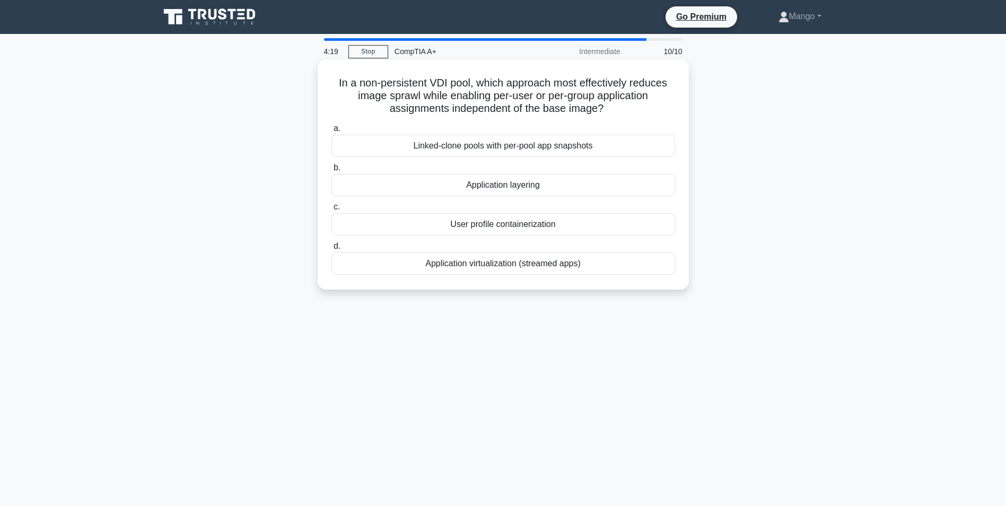
click at [505, 191] on div "Application layering" at bounding box center [504, 185] width 344 height 22
click at [332, 171] on input "b. Application layering" at bounding box center [332, 167] width 0 height 7
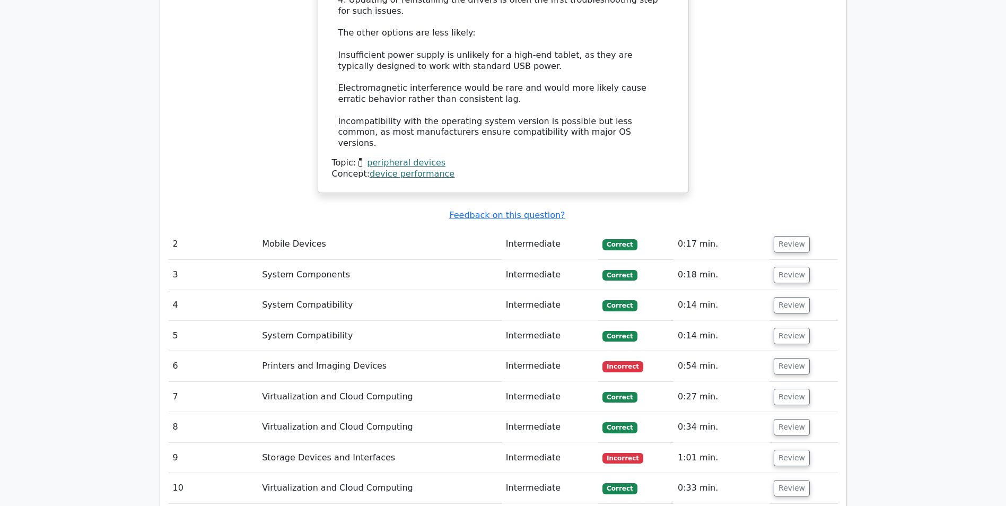
scroll to position [1379, 0]
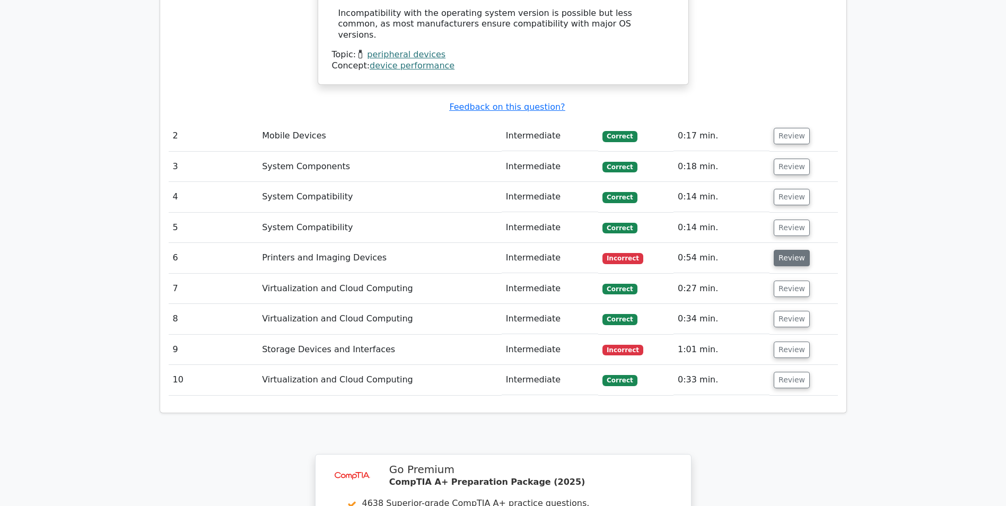
click at [788, 250] on button "Review" at bounding box center [792, 258] width 36 height 16
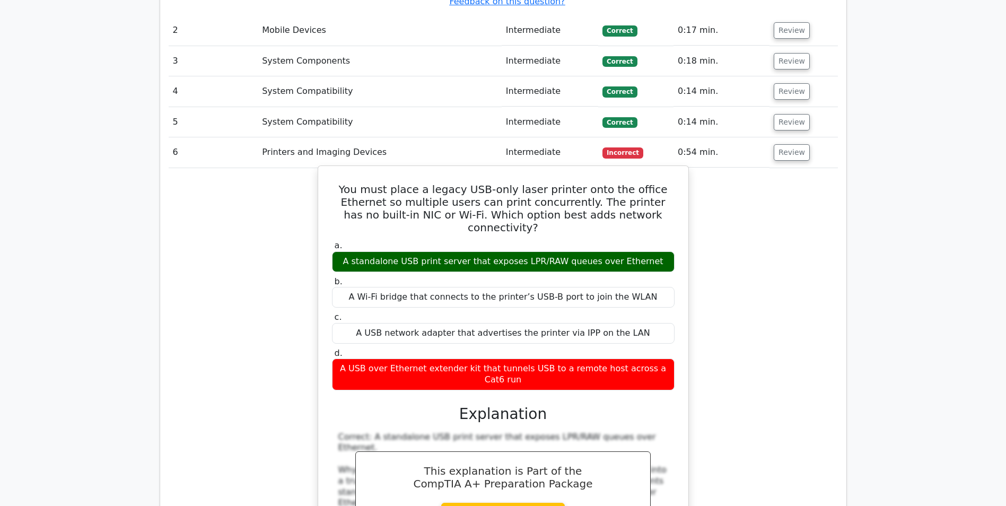
scroll to position [1485, 0]
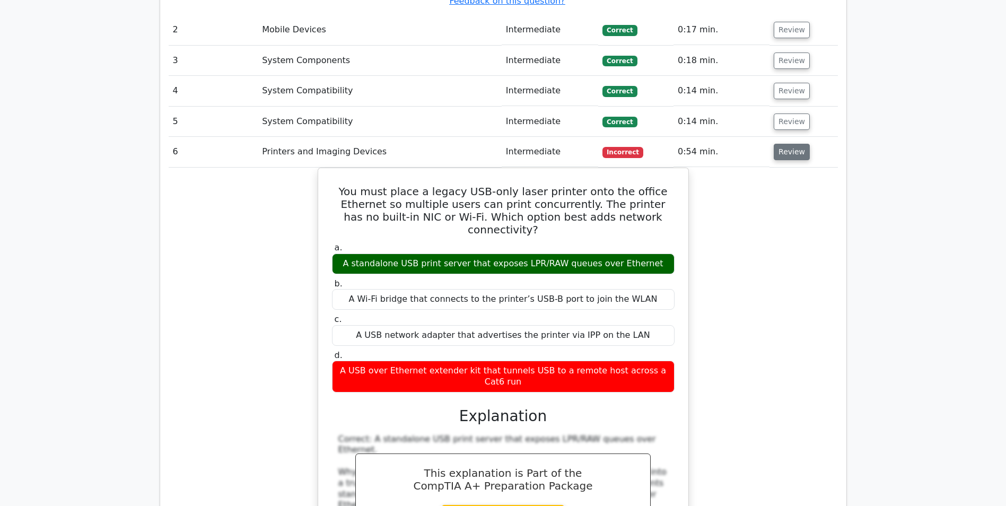
click at [788, 144] on button "Review" at bounding box center [792, 152] width 36 height 16
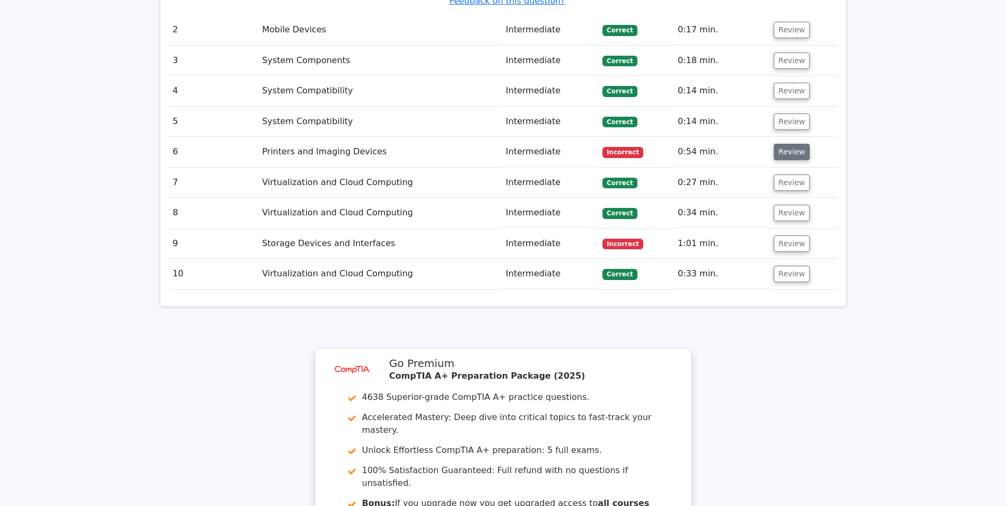
click at [787, 144] on button "Review" at bounding box center [792, 152] width 36 height 16
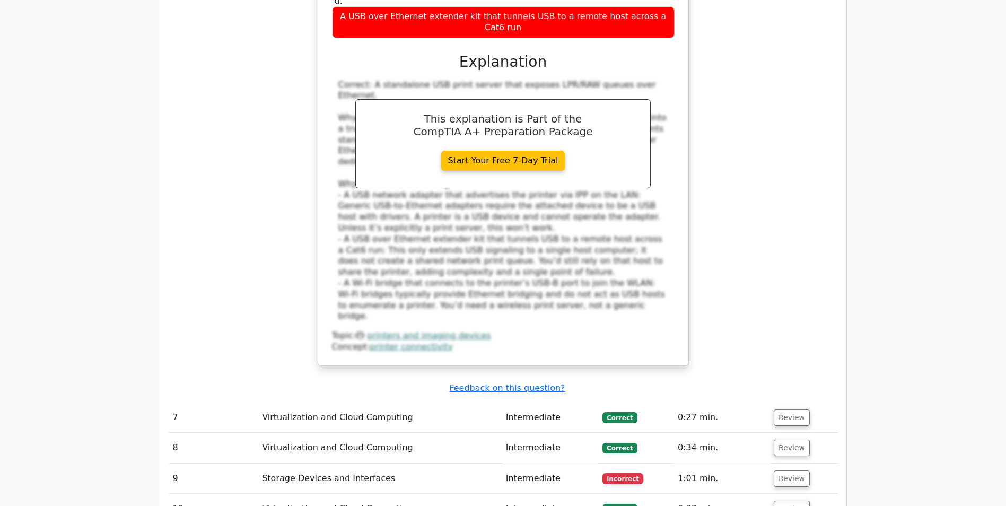
scroll to position [1857, 0]
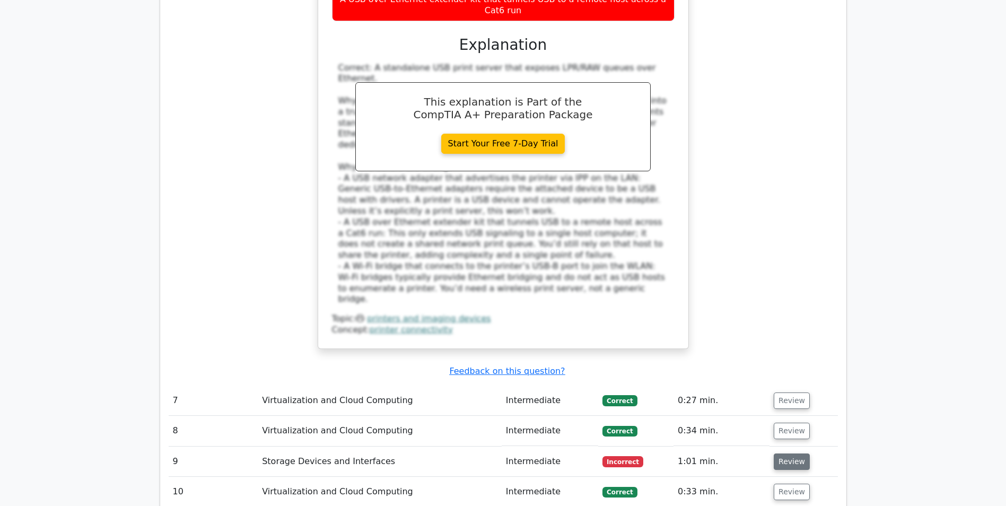
click at [782, 454] on button "Review" at bounding box center [792, 462] width 36 height 16
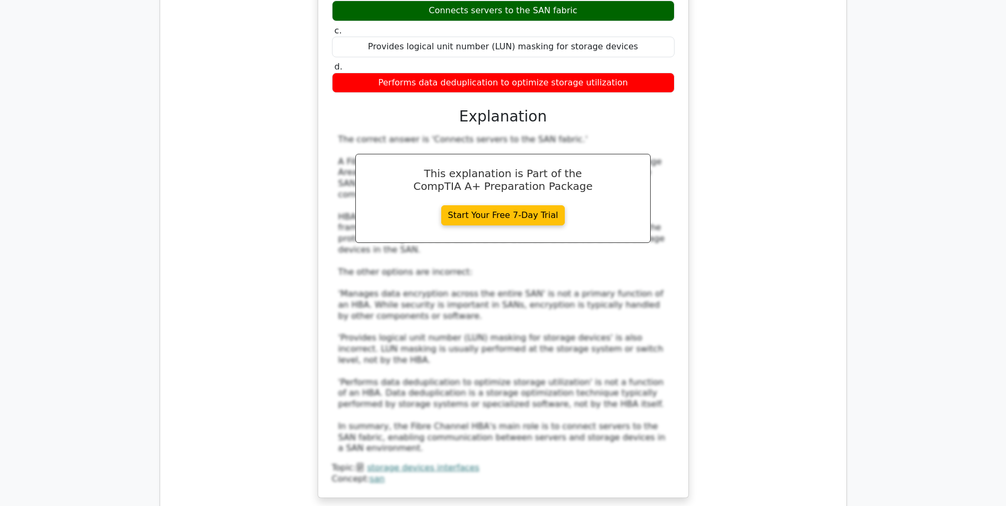
scroll to position [2652, 0]
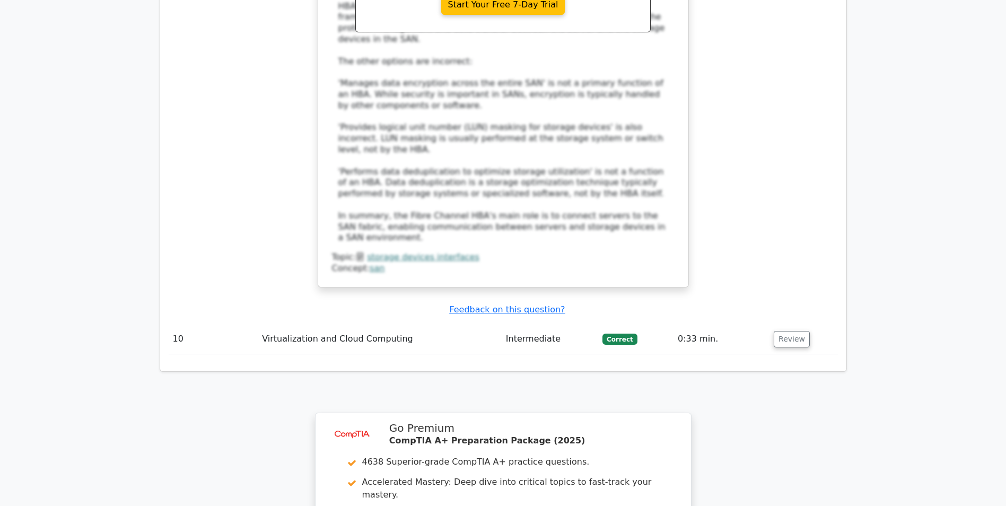
click at [807, 324] on td "Review" at bounding box center [804, 339] width 68 height 30
click at [797, 331] on button "Review" at bounding box center [792, 339] width 36 height 16
